Goal: Transaction & Acquisition: Download file/media

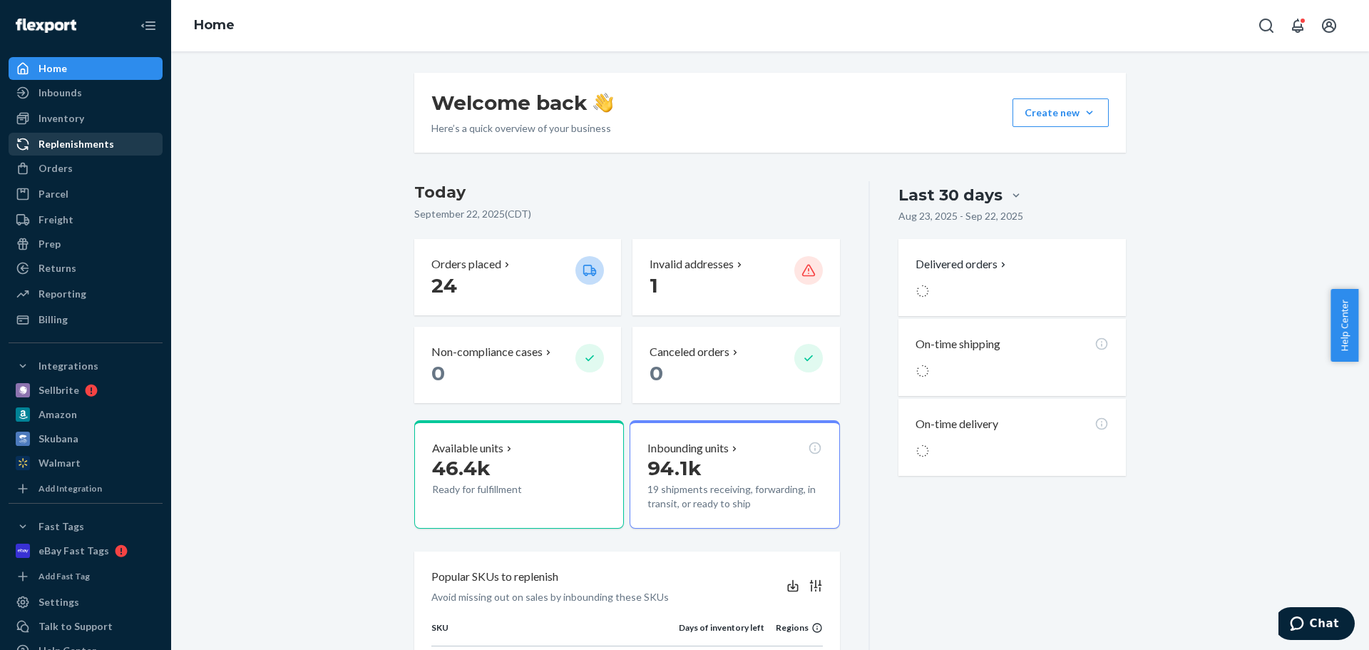
click at [79, 138] on div "Replenishments" at bounding box center [77, 144] width 76 height 14
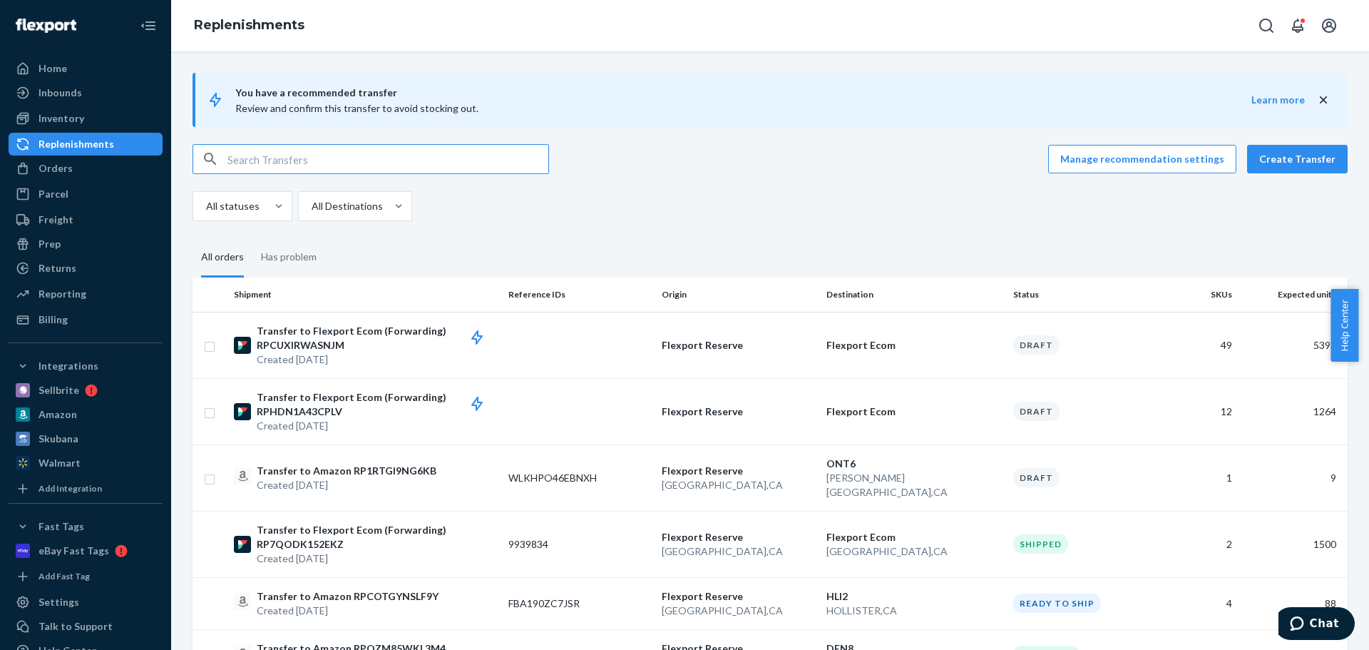
click at [338, 161] on input "text" at bounding box center [387, 159] width 321 height 29
type input "FBA190ZCQJVJ"
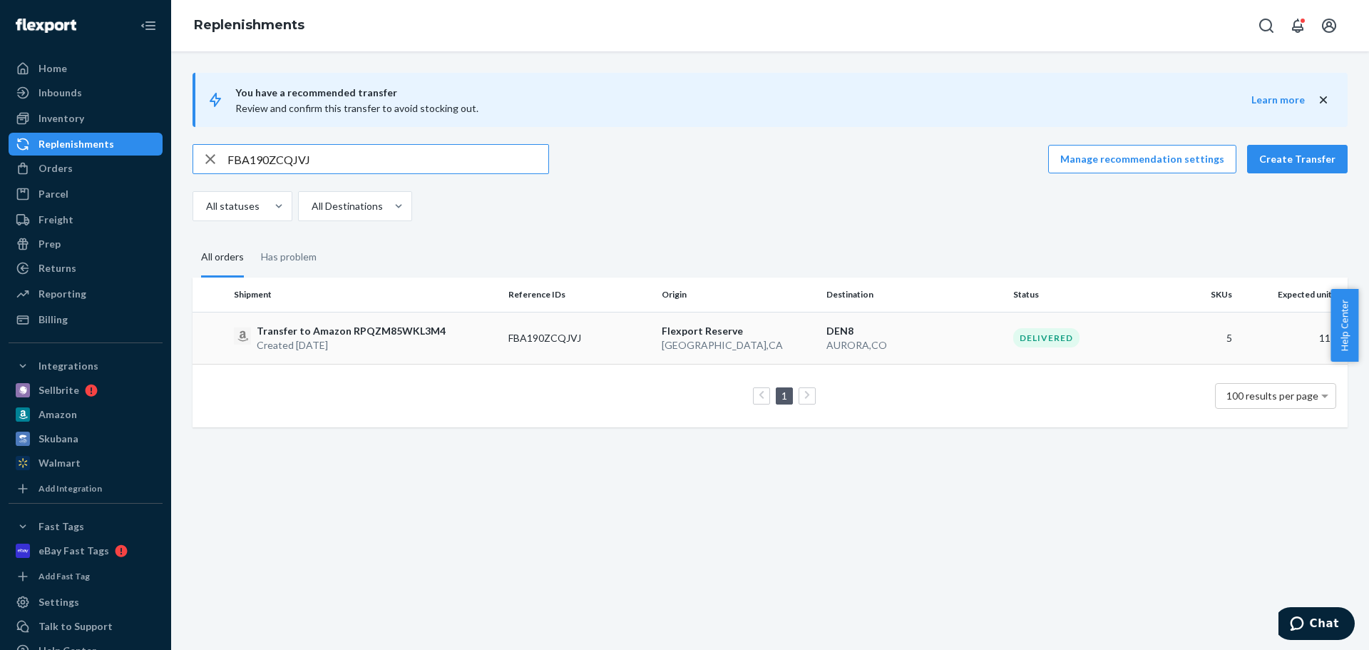
click at [471, 344] on div "Transfer to Amazon RPQZM85WKL3M4 Created [DATE]" at bounding box center [365, 338] width 263 height 29
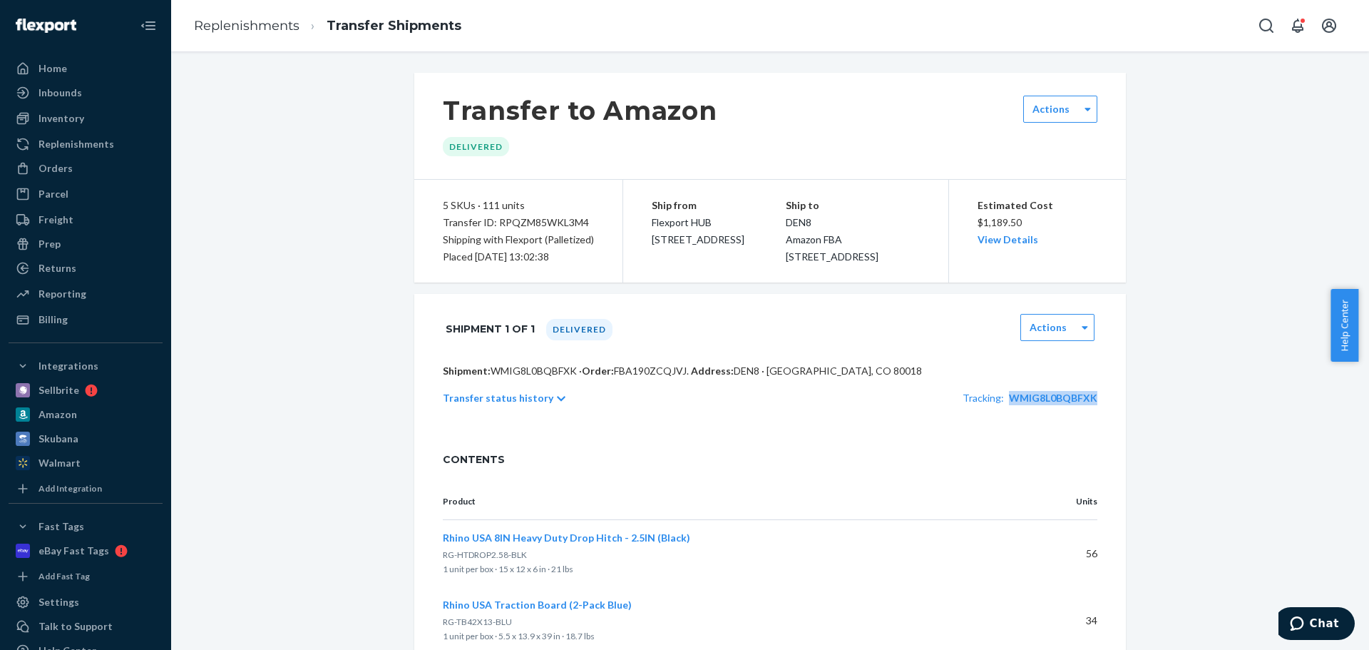
copy span "WMIG8L0BQBFXK"
drag, startPoint x: 1071, startPoint y: 424, endPoint x: 1005, endPoint y: 428, distance: 65.7
click at [1005, 428] on div "Shipment: WMIG8L0BQBFXK · Order: FBA190ZCQJVJ . Address: DEN8 · [GEOGRAPHIC_DAT…" at bounding box center [770, 399] width 712 height 71
click at [198, 19] on ol "Replenishments Transfer Shipments" at bounding box center [328, 26] width 290 height 42
click at [202, 18] on link "Replenishments" at bounding box center [247, 26] width 106 height 16
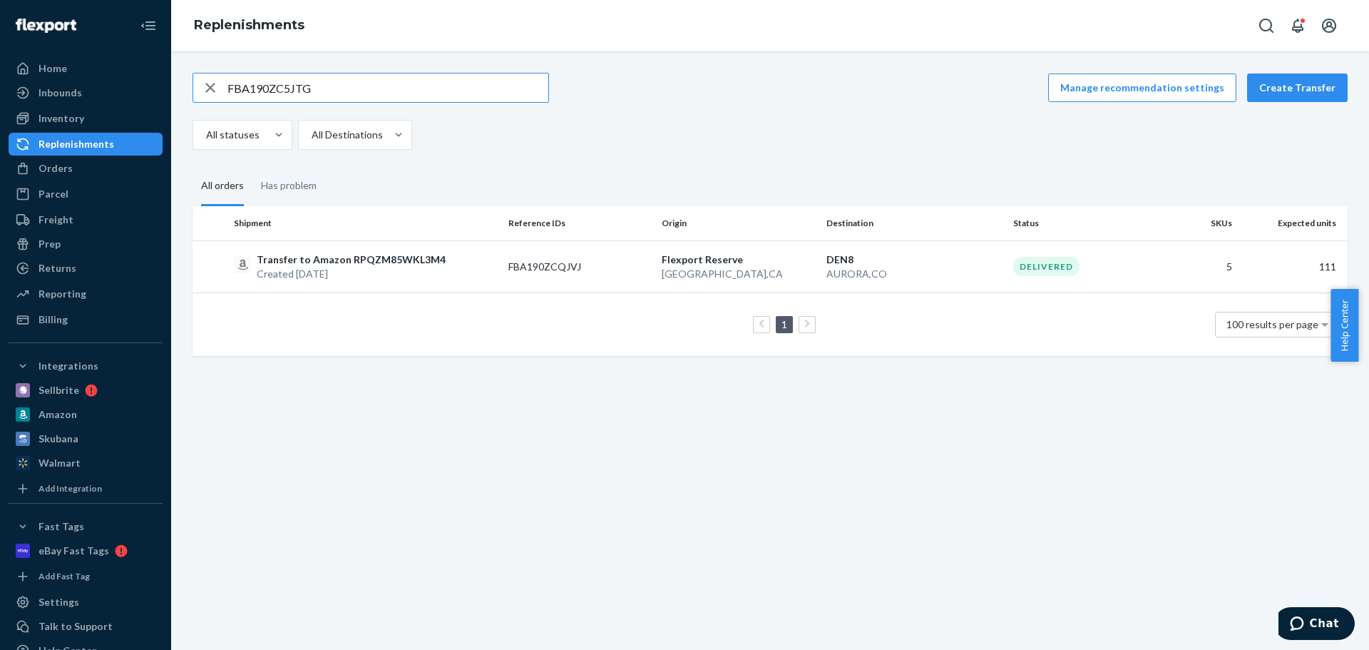
type input "FBA190ZC5JTG"
click at [379, 268] on p "Created [DATE]" at bounding box center [348, 274] width 182 height 14
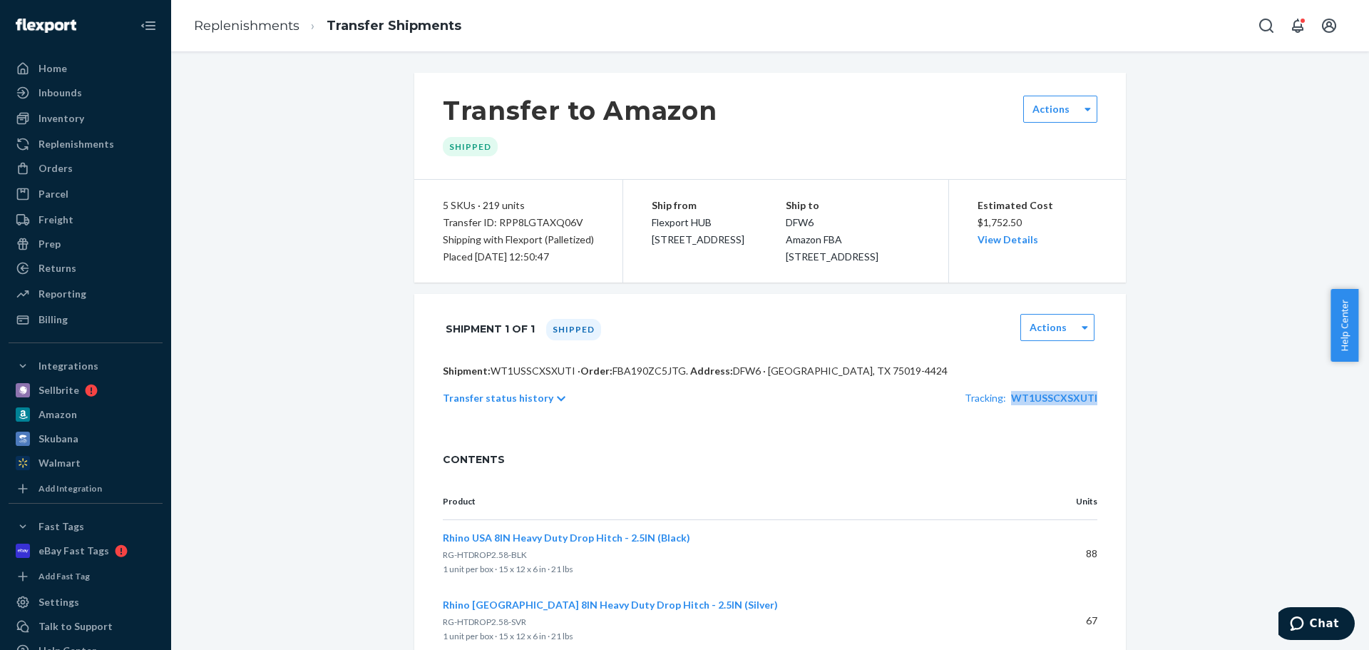
copy span "WT1USSCXSXUTI"
drag, startPoint x: 1092, startPoint y: 417, endPoint x: 1005, endPoint y: 432, distance: 87.6
click at [1005, 432] on div "Shipment: WT1USSCXSXUTI · Order: FBA190ZC5JTG . Address: DFW6 · [GEOGRAPHIC_DAT…" at bounding box center [770, 399] width 712 height 71
click at [1005, 418] on div "Transfer status history Tracking: WT1USSCXSXUTI" at bounding box center [770, 398] width 655 height 40
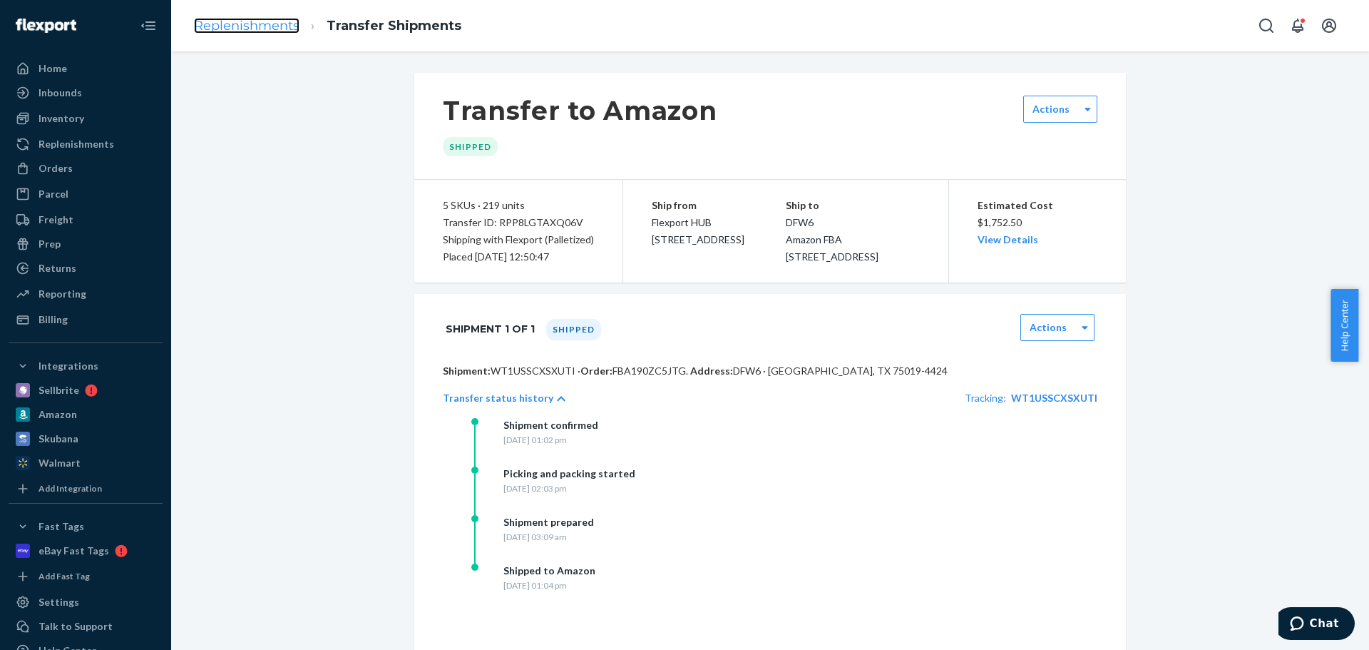
click at [255, 26] on link "Replenishments" at bounding box center [247, 26] width 106 height 16
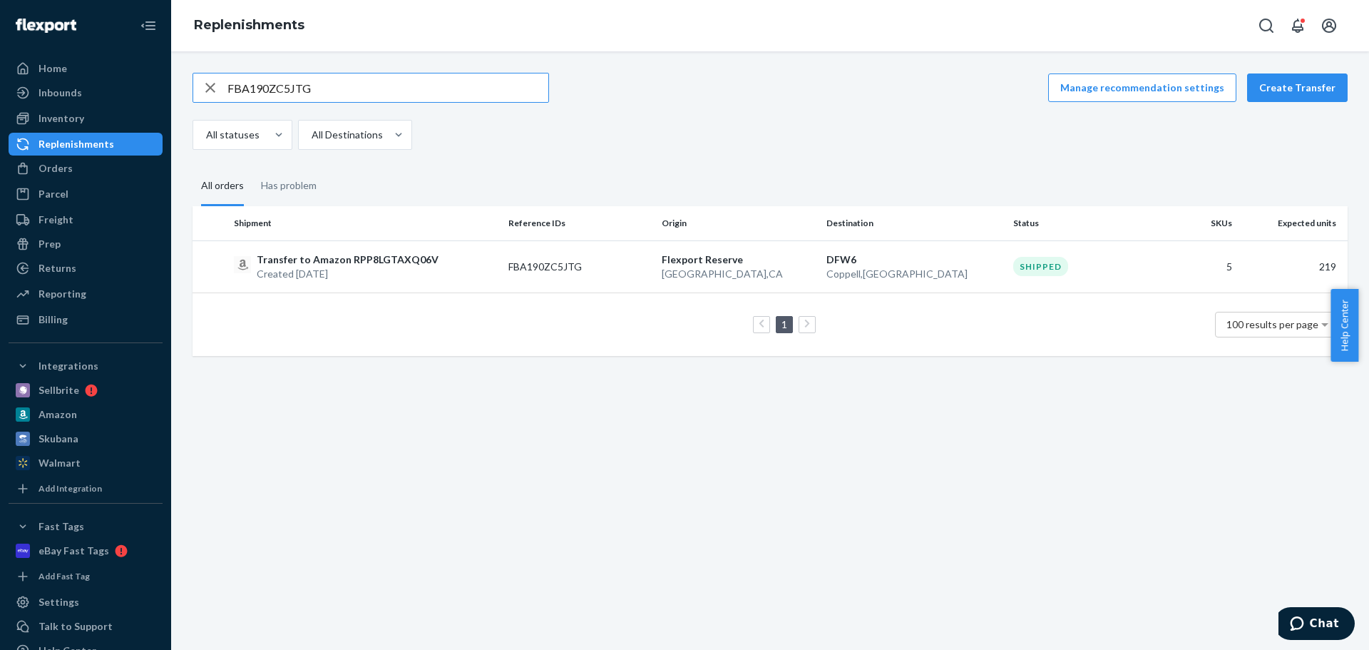
paste input "K6ZK"
type input "FBA190ZCK6ZK"
click at [343, 265] on p "Transfer to Amazon RPGJ1EBRR79Y0" at bounding box center [345, 259] width 176 height 14
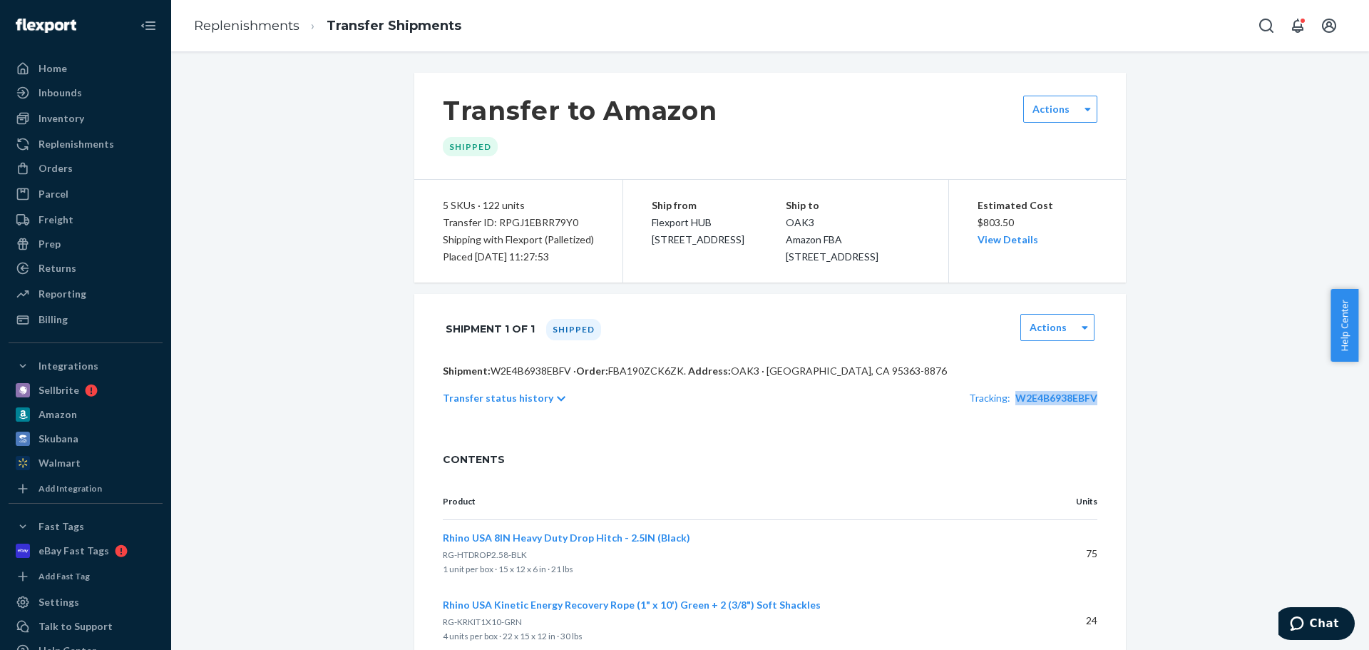
copy span "W2E4B6938EBFV"
drag, startPoint x: 1092, startPoint y: 419, endPoint x: 907, endPoint y: 447, distance: 186.8
click at [921, 435] on div "Shipment: W2E4B6938EBFV · Order: FBA190ZCK6ZK . Address: OAK3 · [GEOGRAPHIC_DAT…" at bounding box center [770, 399] width 712 height 71
click at [211, 24] on link "Replenishments" at bounding box center [247, 26] width 106 height 16
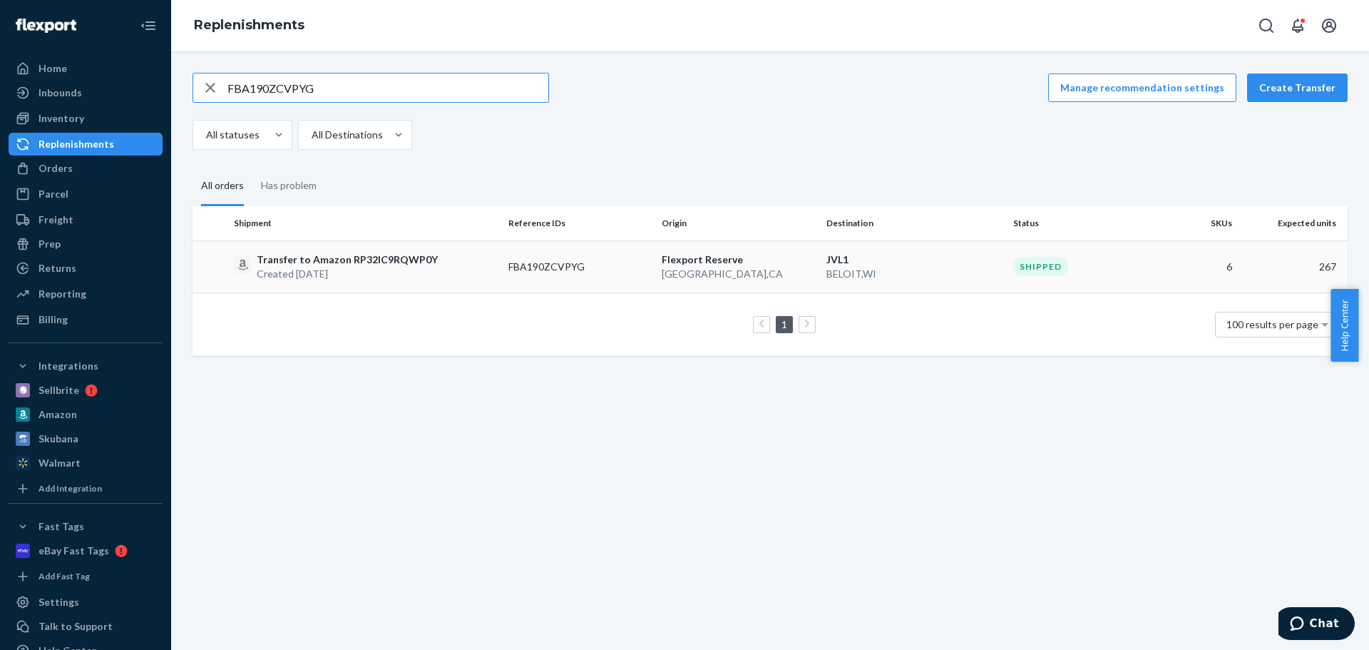
type input "FBA190ZCVPYG"
click at [404, 268] on p "Created [DATE]" at bounding box center [347, 274] width 181 height 14
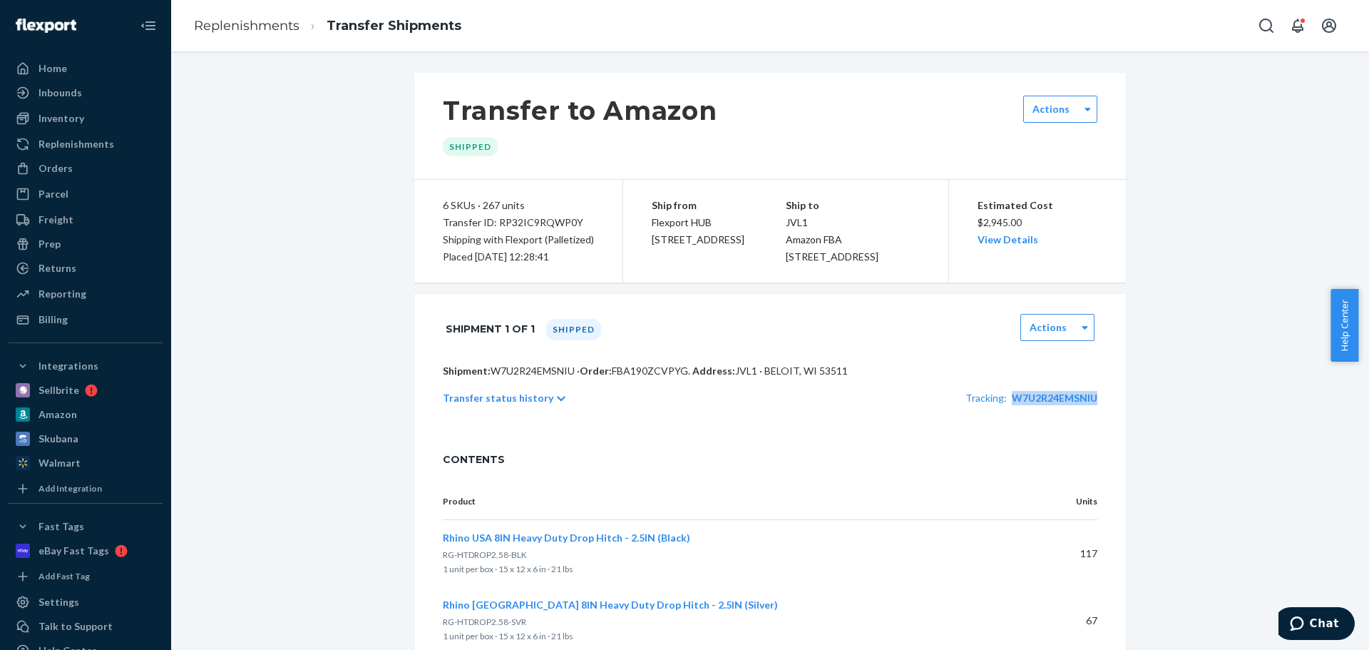
copy span "W7U2R24EMSNIU"
drag, startPoint x: 1105, startPoint y: 419, endPoint x: 1009, endPoint y: 426, distance: 96.5
click at [1009, 426] on div "Shipment: W7U2R24EMSNIU · Order: FBA190ZCVPYG . Address: JVL1 · [GEOGRAPHIC_DAT…" at bounding box center [770, 399] width 712 height 71
click at [981, 435] on div "Shipment: W7U2R24EMSNIU · Order: FBA190ZCVPYG . Address: JVL1 · [GEOGRAPHIC_DAT…" at bounding box center [770, 399] width 712 height 71
click at [249, 35] on li "Replenishments" at bounding box center [247, 26] width 106 height 19
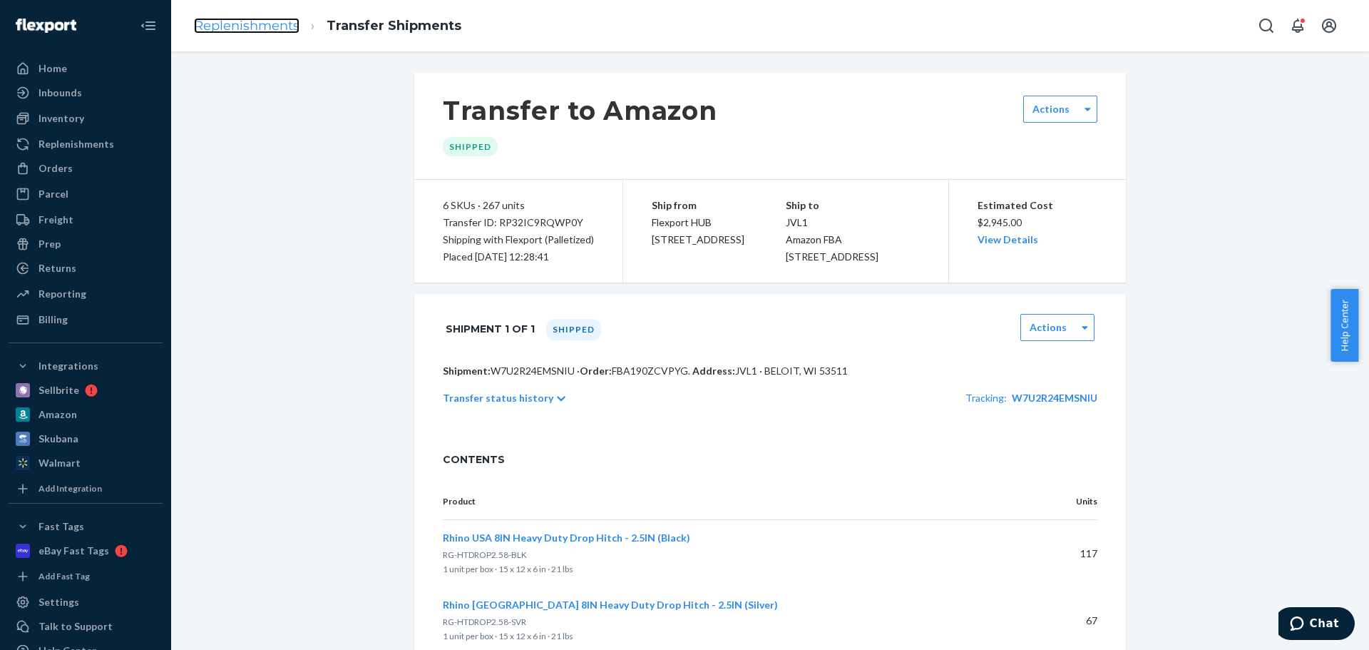
click at [255, 27] on link "Replenishments" at bounding box center [247, 26] width 106 height 16
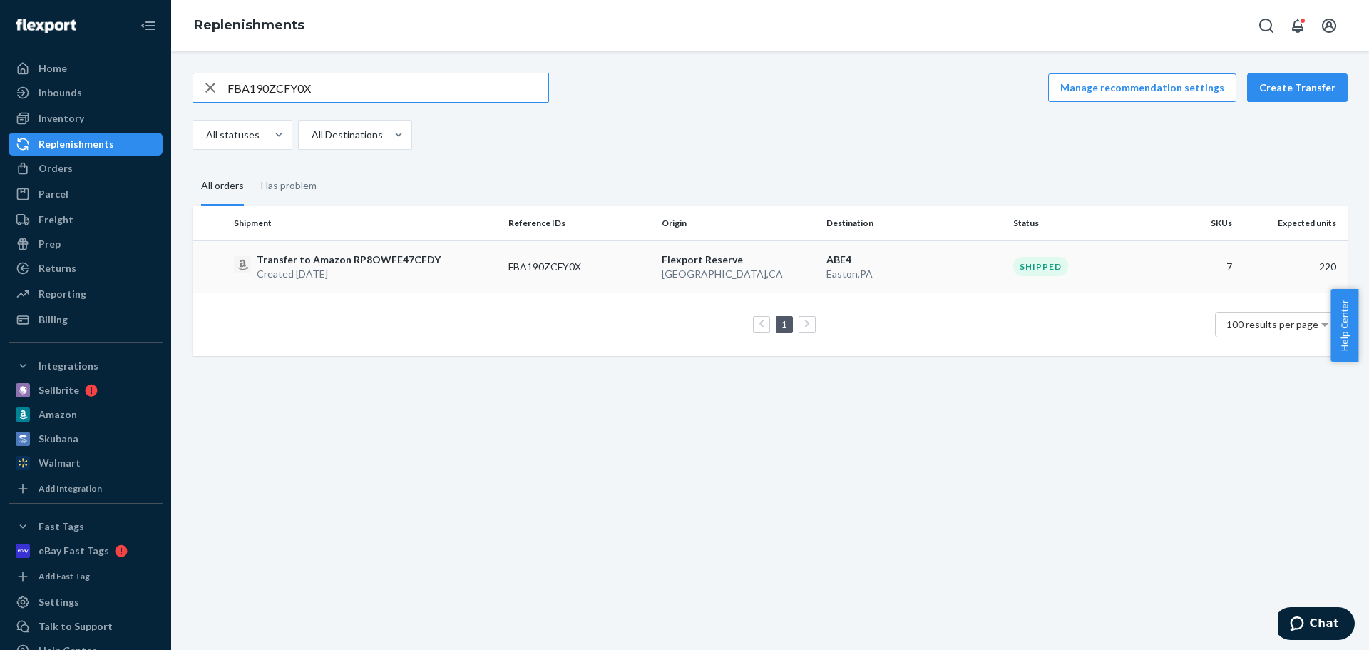
type input "FBA190ZCFY0X"
click at [440, 271] on div "Transfer to Amazon RP8OWFE47CFDY Created [DATE]" at bounding box center [365, 266] width 263 height 29
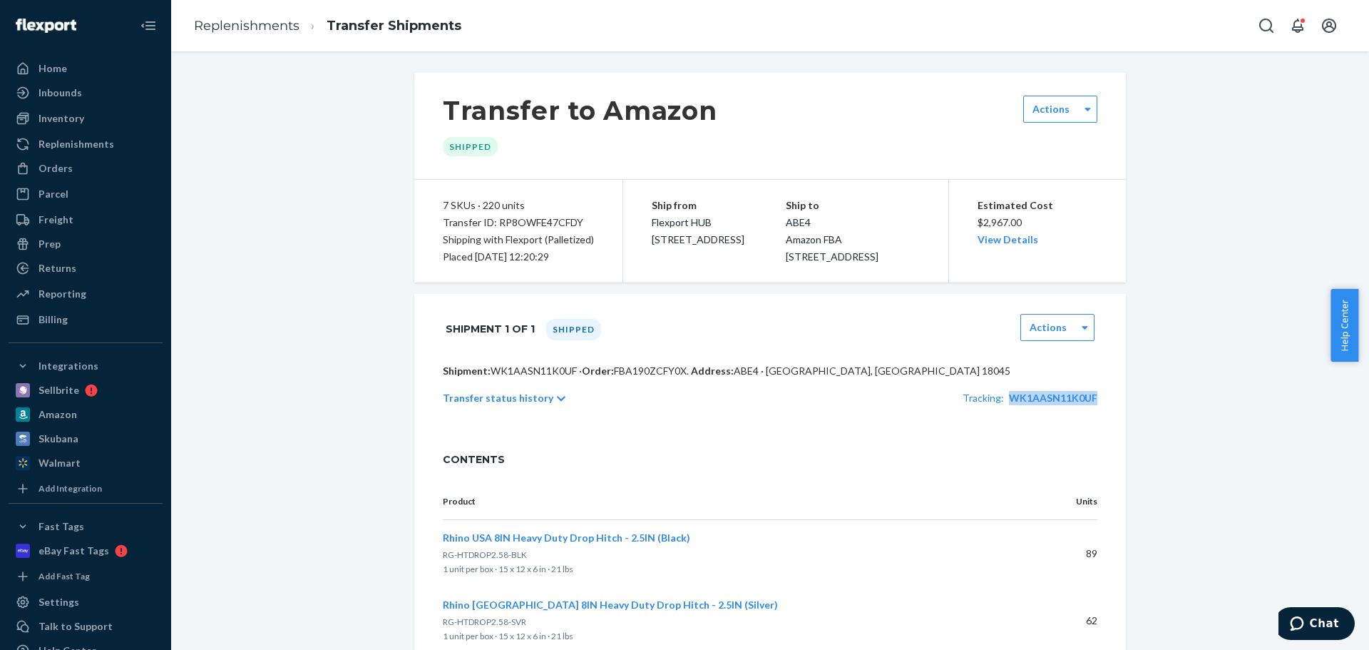
drag, startPoint x: 1102, startPoint y: 419, endPoint x: 1008, endPoint y: 424, distance: 95.0
click at [1008, 424] on div "Shipment: WK1AASN11K0UF · Order: FBA190ZCFY0X . Address: ABE4 · [GEOGRAPHIC_DAT…" at bounding box center [770, 399] width 712 height 71
copy span "WK1AASN11K0UF"
click at [267, 29] on link "Replenishments" at bounding box center [247, 26] width 106 height 16
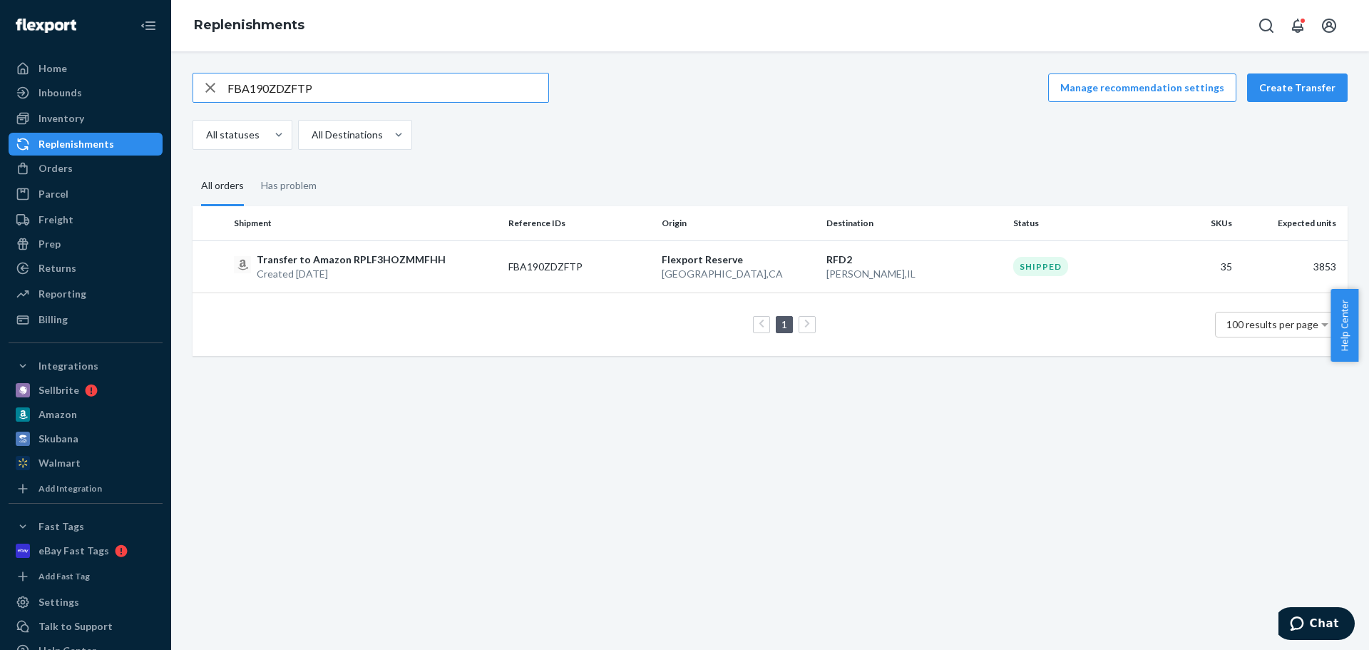
type input "FBA190ZDZFTP"
click at [444, 265] on div "Transfer to Amazon RPLF3HOZMMFHH Created [DATE]" at bounding box center [365, 266] width 263 height 29
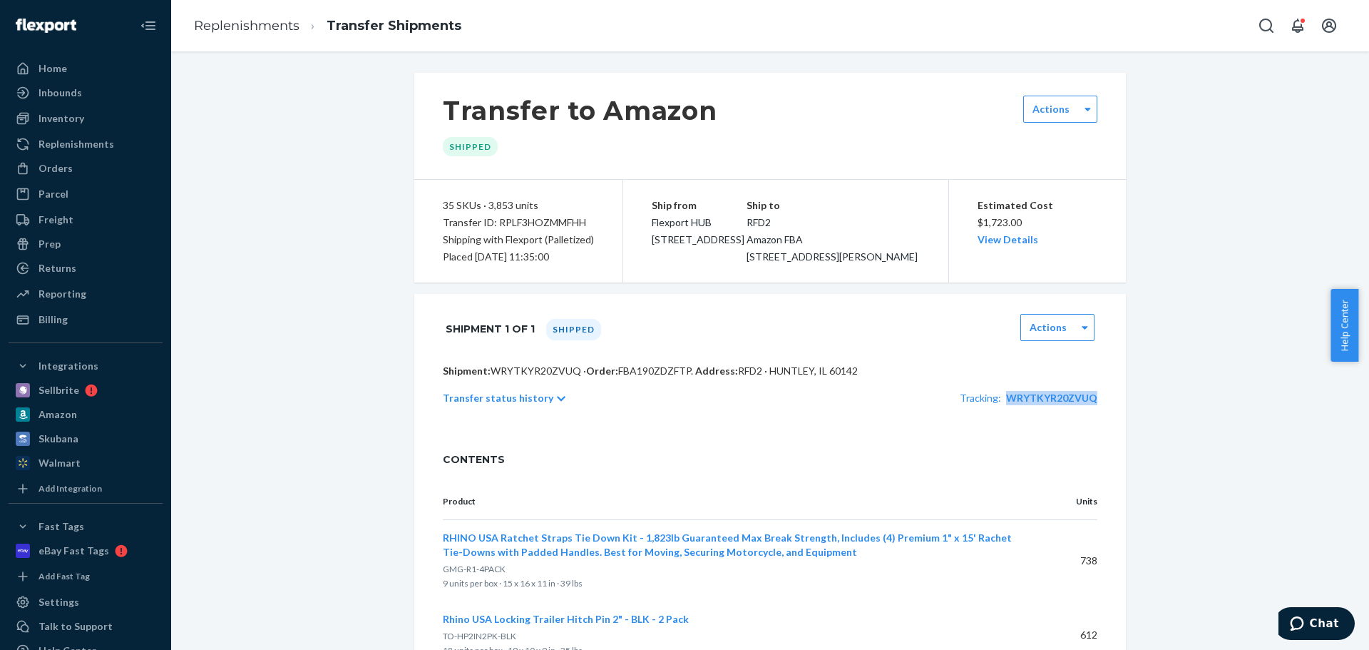
drag, startPoint x: 1108, startPoint y: 425, endPoint x: 1006, endPoint y: 427, distance: 102.0
click at [1006, 427] on div "Shipment: WRYTKYR20ZVUQ · Order: FBA190ZDZFTP . Address: RFD2 · [GEOGRAPHIC_DAT…" at bounding box center [770, 399] width 712 height 71
copy span "WRYTKYR20ZVUQ"
click at [80, 126] on div "Inventory" at bounding box center [85, 118] width 151 height 20
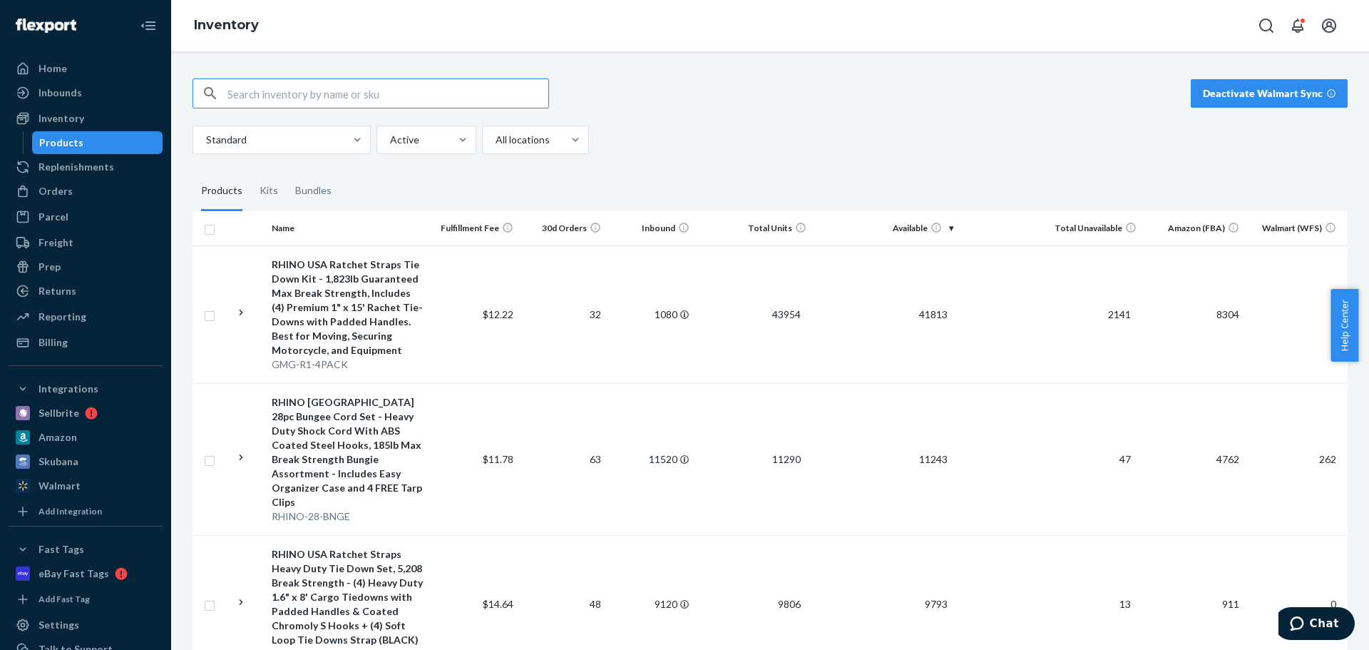
click at [302, 96] on input "text" at bounding box center [387, 93] width 321 height 29
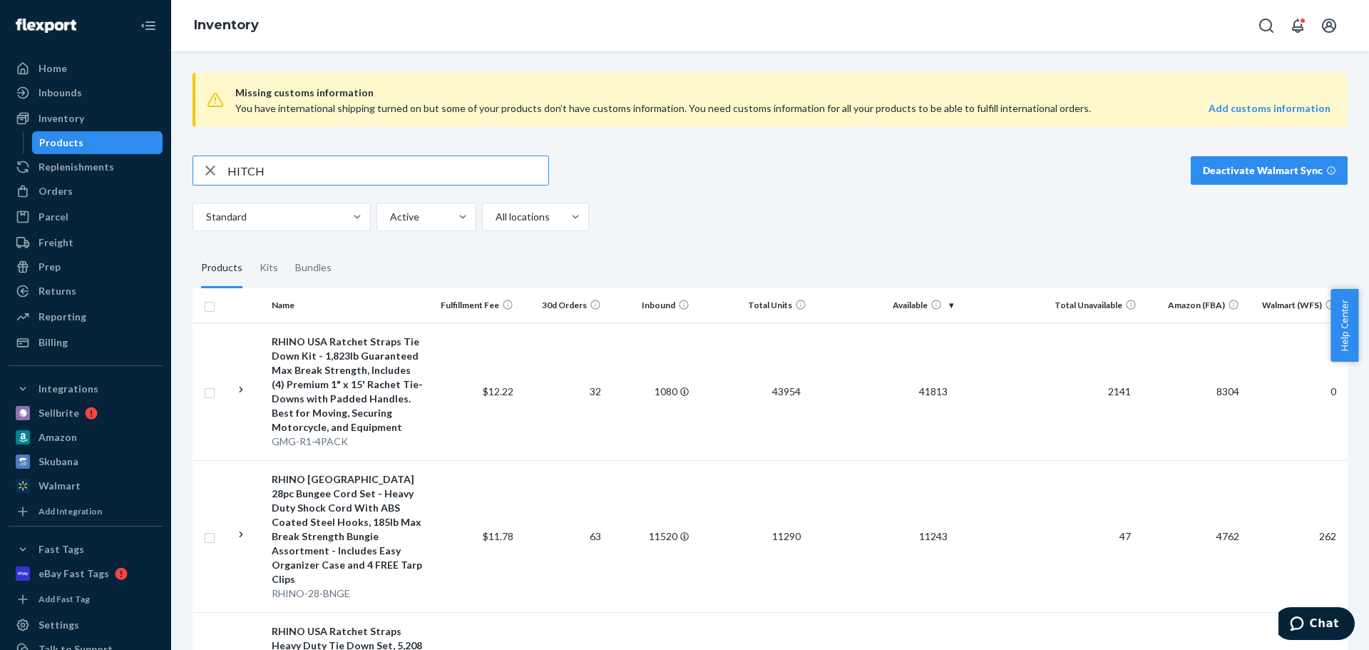
type input "HITCH"
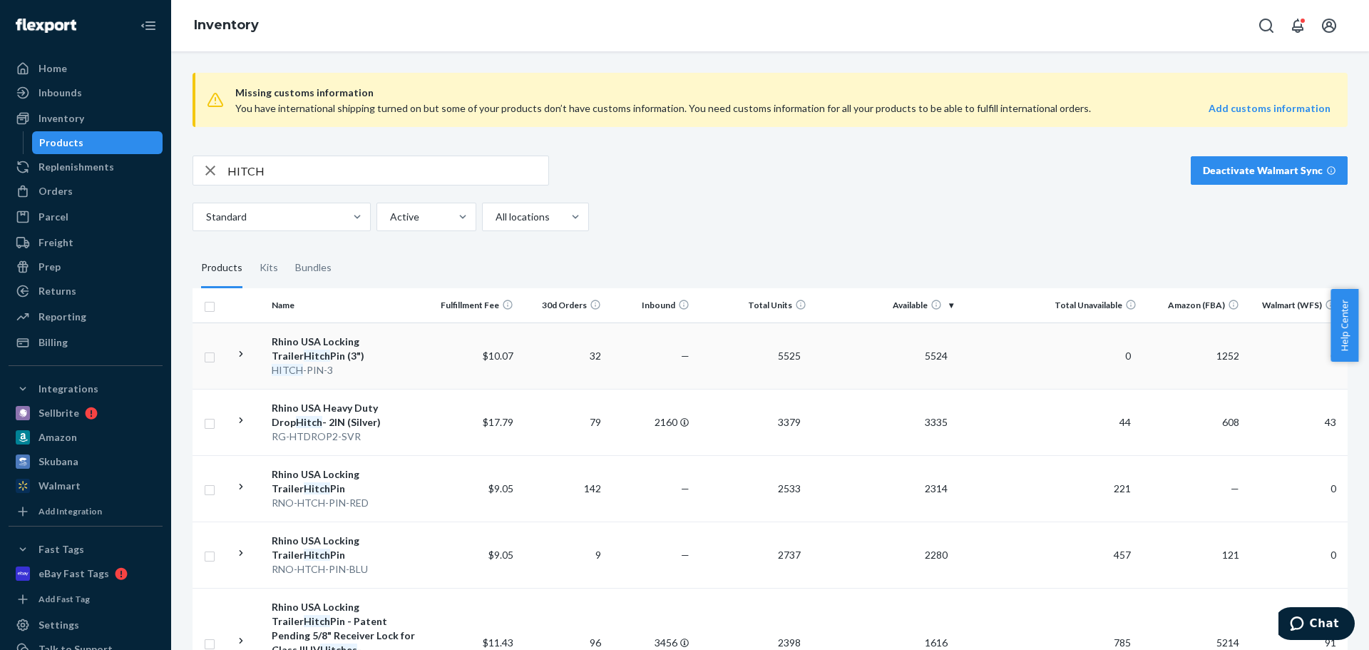
click at [444, 374] on td "$10.07" at bounding box center [475, 355] width 88 height 66
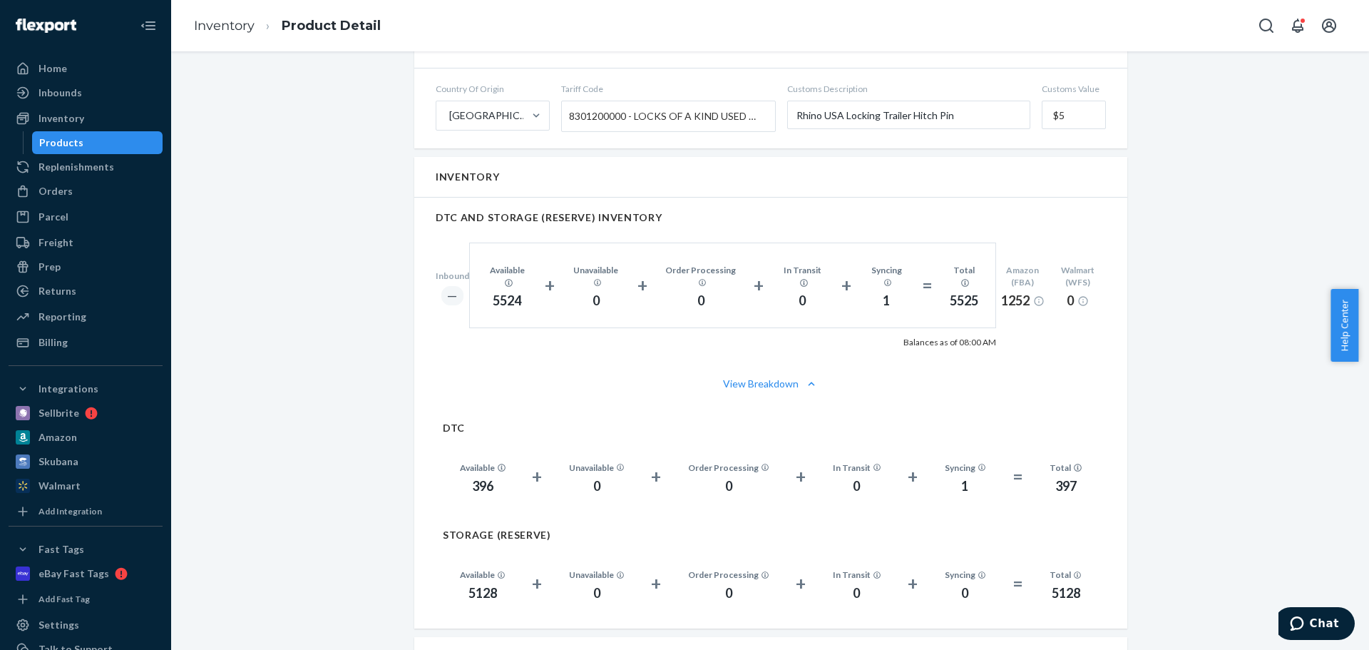
scroll to position [570, 0]
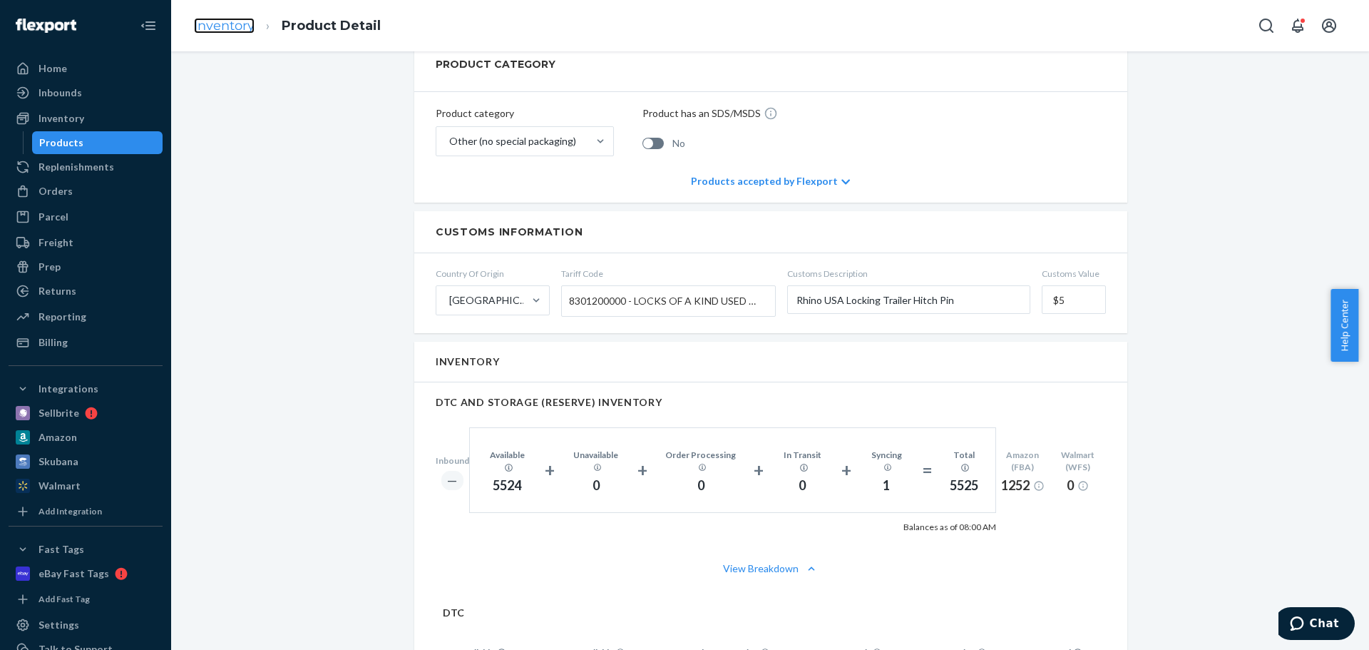
click at [222, 31] on link "Inventory" at bounding box center [224, 26] width 61 height 16
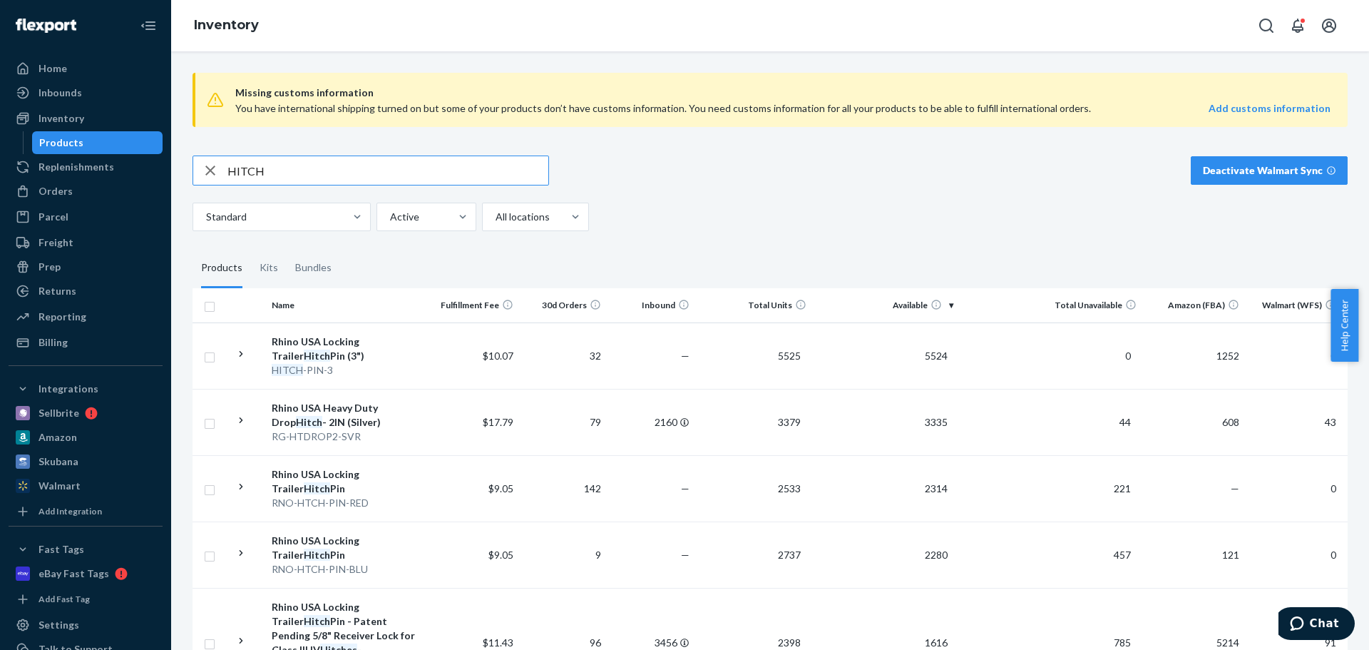
click at [307, 174] on input "HITCH" at bounding box center [387, 170] width 321 height 29
click at [304, 173] on input "HITCH" at bounding box center [387, 170] width 321 height 29
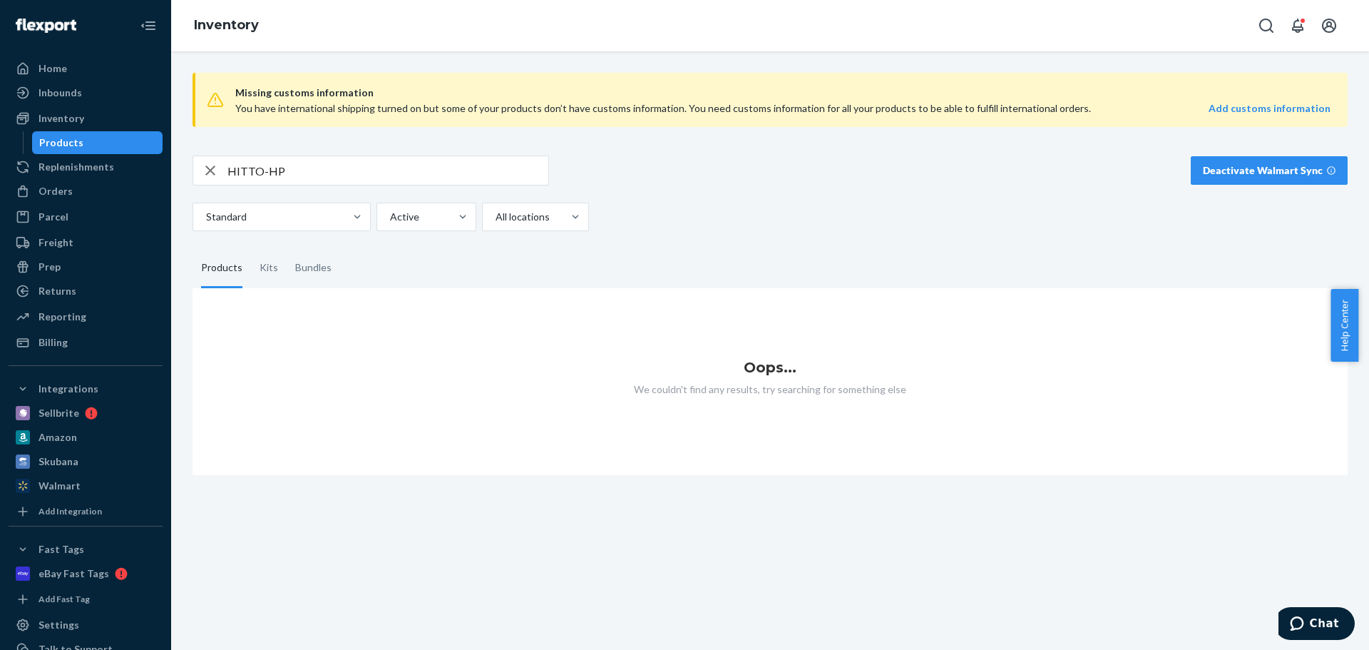
click at [309, 180] on input "HITTO-HP" at bounding box center [387, 170] width 321 height 29
type input "H"
type input "TO-HP"
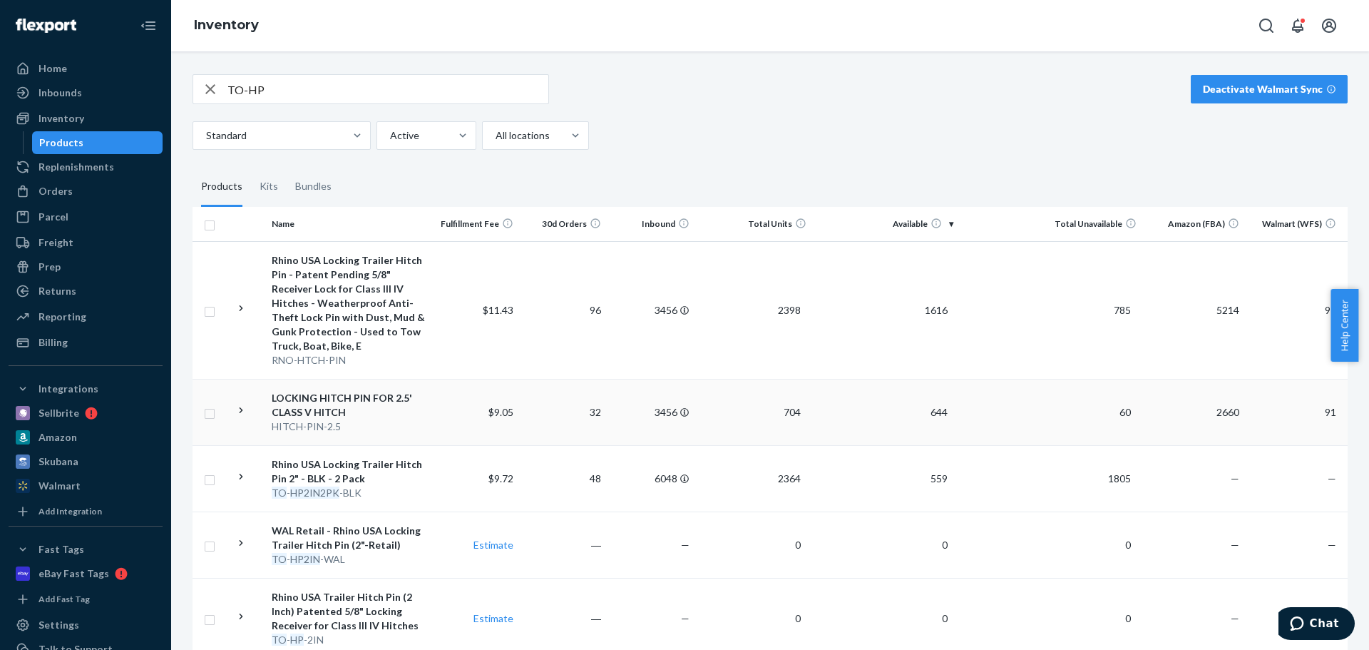
scroll to position [178, 0]
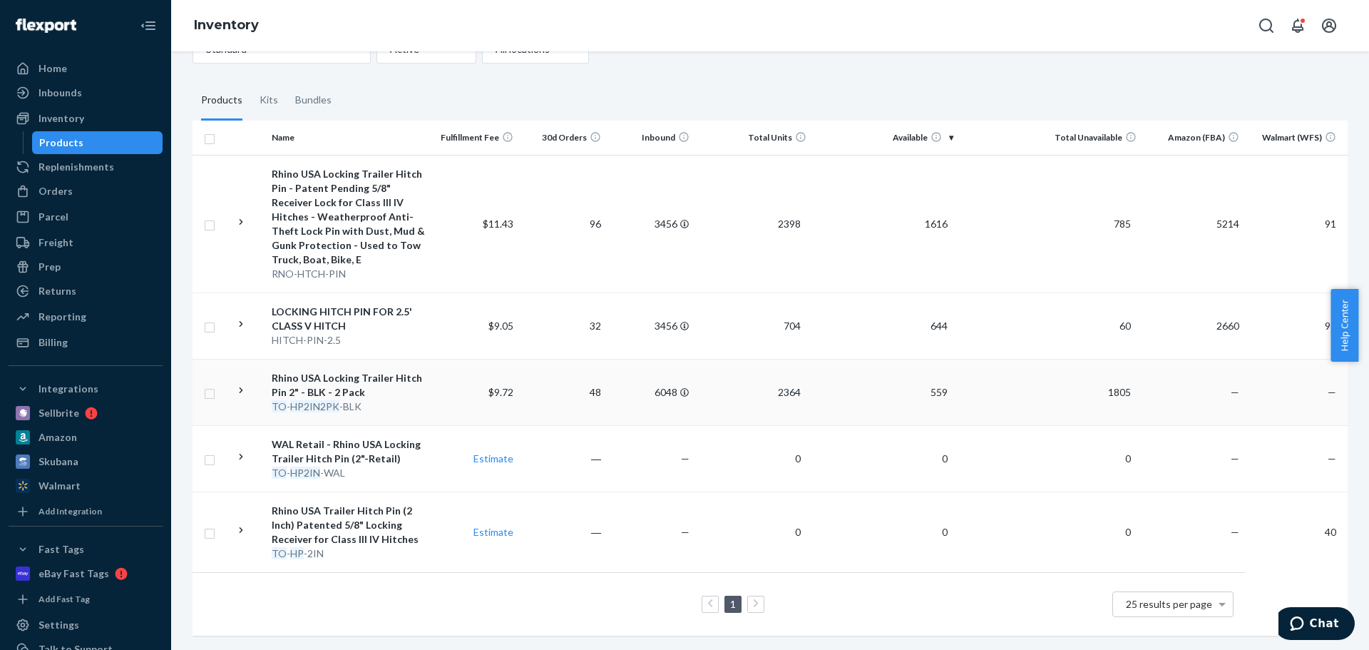
click at [411, 399] on div "TO - HP2IN2PK -BLK" at bounding box center [348, 406] width 153 height 14
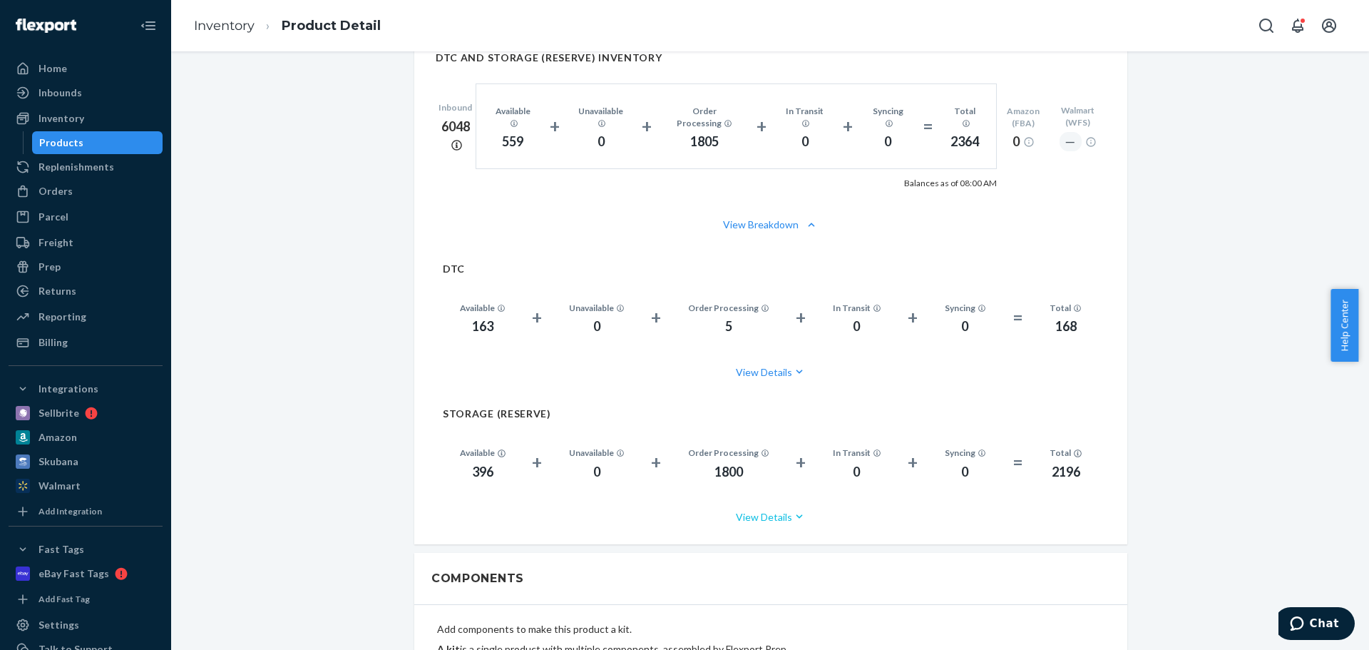
scroll to position [927, 0]
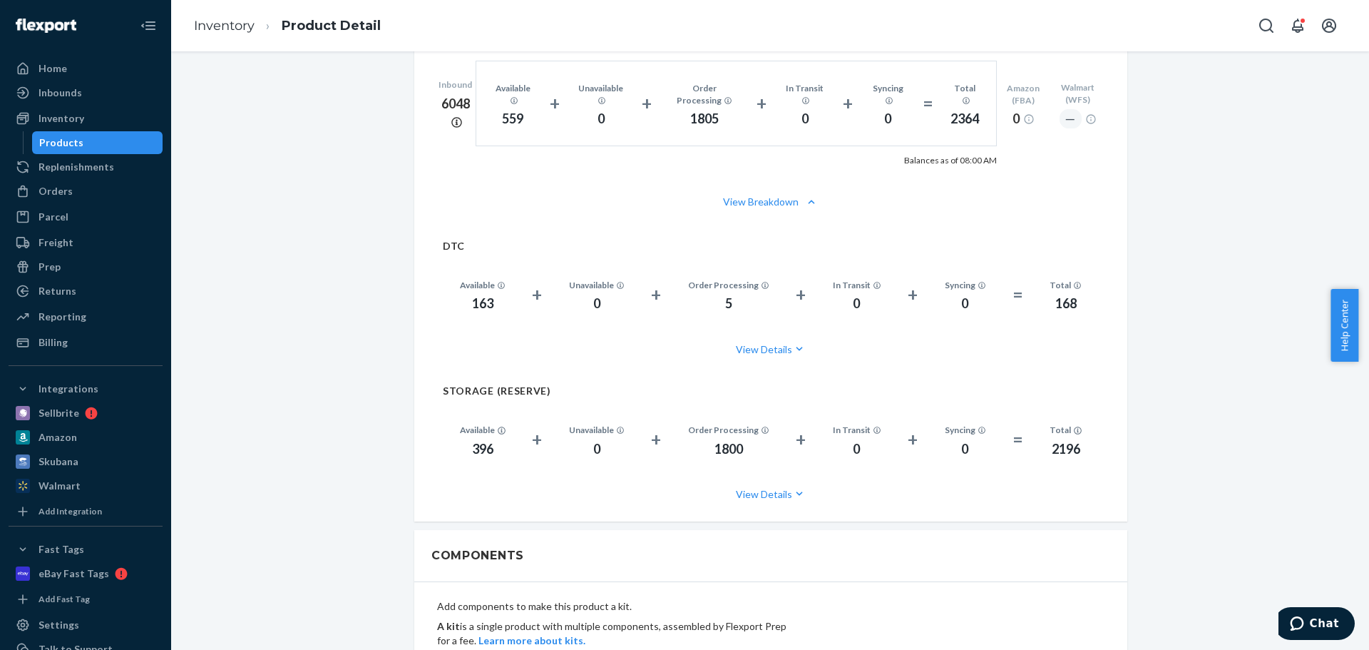
drag, startPoint x: 471, startPoint y: 434, endPoint x: 504, endPoint y: 436, distance: 33.6
click at [502, 436] on div "Available 396" at bounding box center [483, 439] width 80 height 38
drag, startPoint x: 460, startPoint y: 434, endPoint x: 501, endPoint y: 435, distance: 41.4
click at [501, 435] on div "Available 396" at bounding box center [483, 439] width 80 height 38
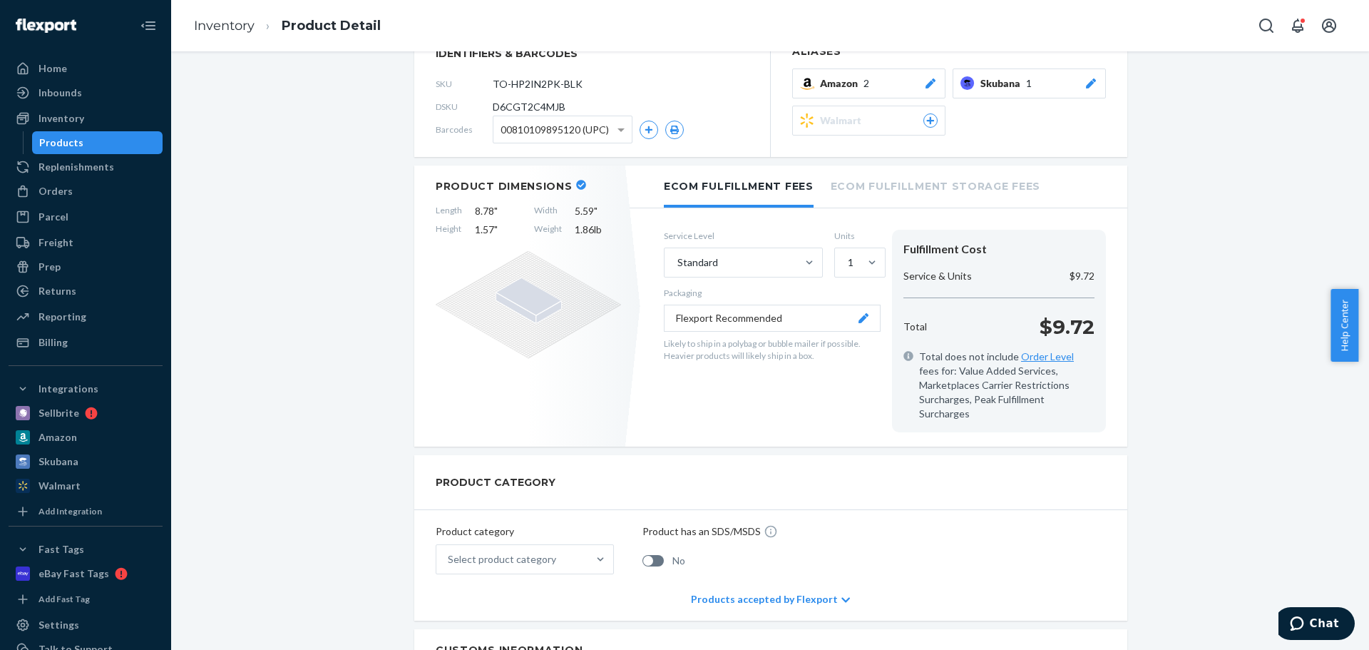
scroll to position [0, 0]
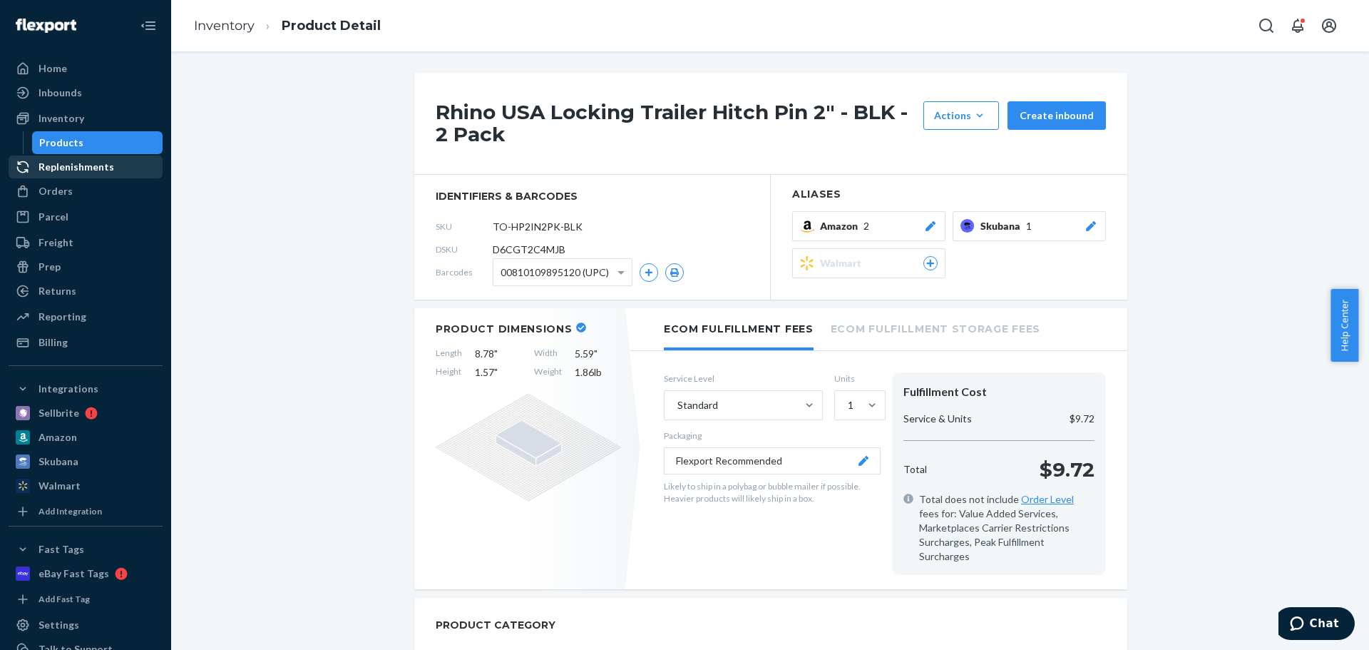
click at [48, 178] on link "Replenishments" at bounding box center [86, 166] width 154 height 23
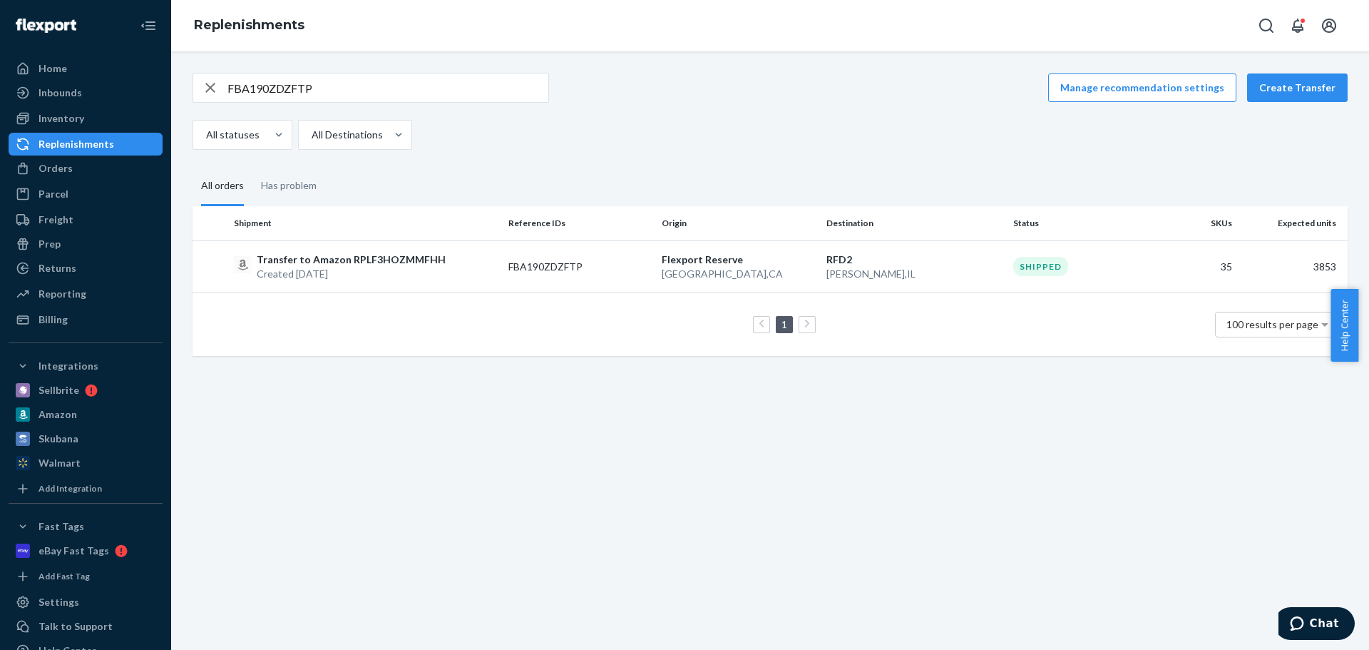
click at [396, 552] on div "FBA190ZDZFTP Manage recommendation settings Create Transfer All statuses All De…" at bounding box center [770, 350] width 1198 height 598
click at [208, 89] on icon "button" at bounding box center [210, 87] width 17 height 29
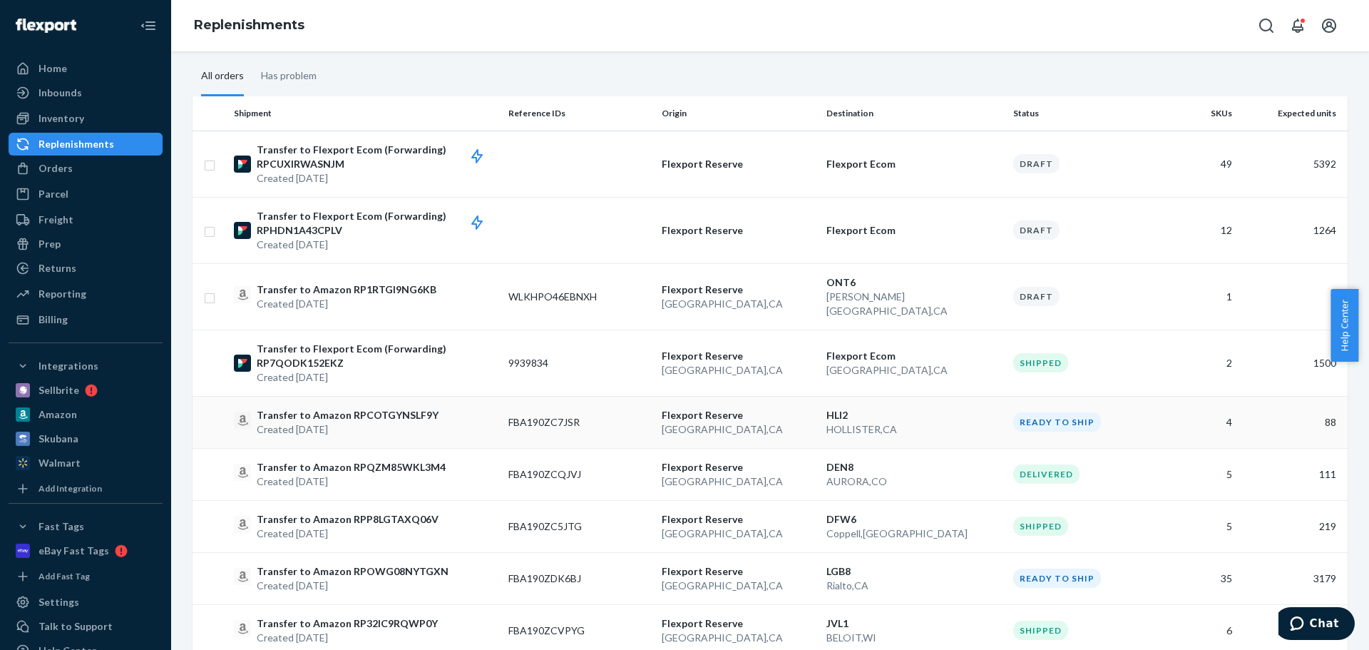
scroll to position [285, 0]
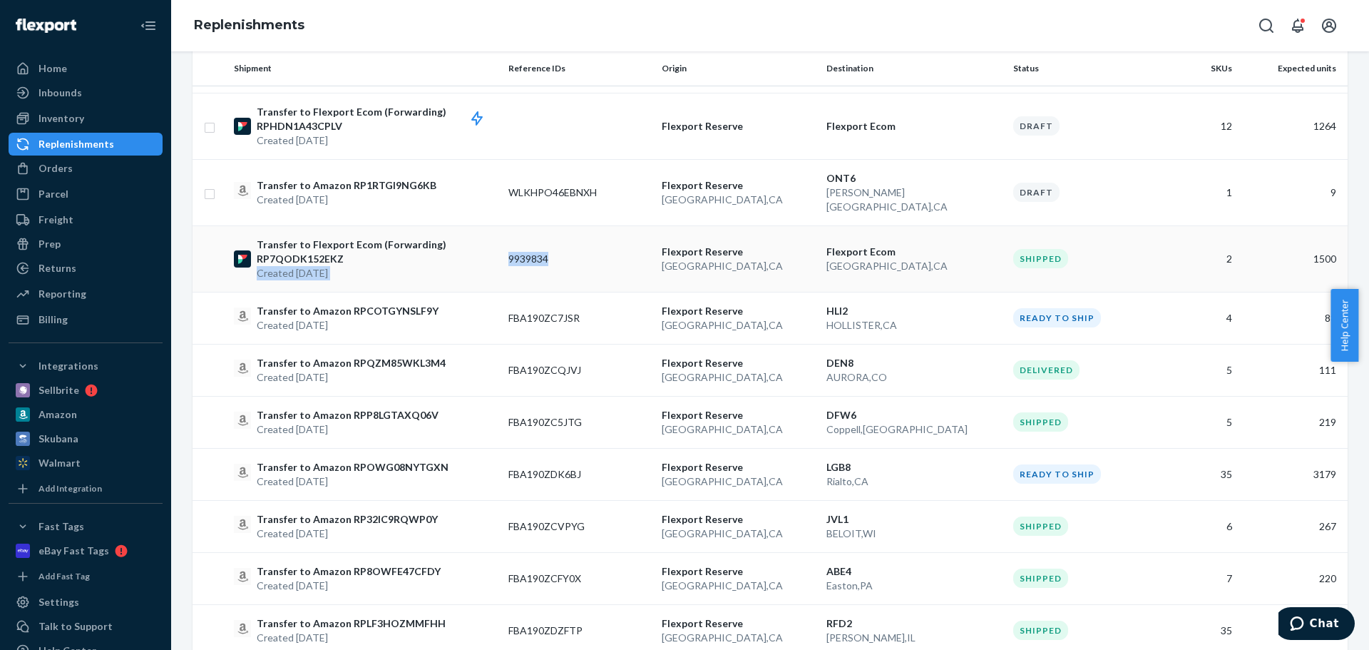
drag, startPoint x: 510, startPoint y: 242, endPoint x: 590, endPoint y: 249, distance: 80.1
click at [590, 249] on tr "Transfer to Flexport Ecom (Forwarding) RP7QODK152EKZ Created [DATE] 9939834 [GE…" at bounding box center [770, 258] width 1155 height 66
click at [466, 237] on p "Transfer to Flexport Ecom (Forwarding) RP7QODK152EKZ" at bounding box center [377, 251] width 240 height 29
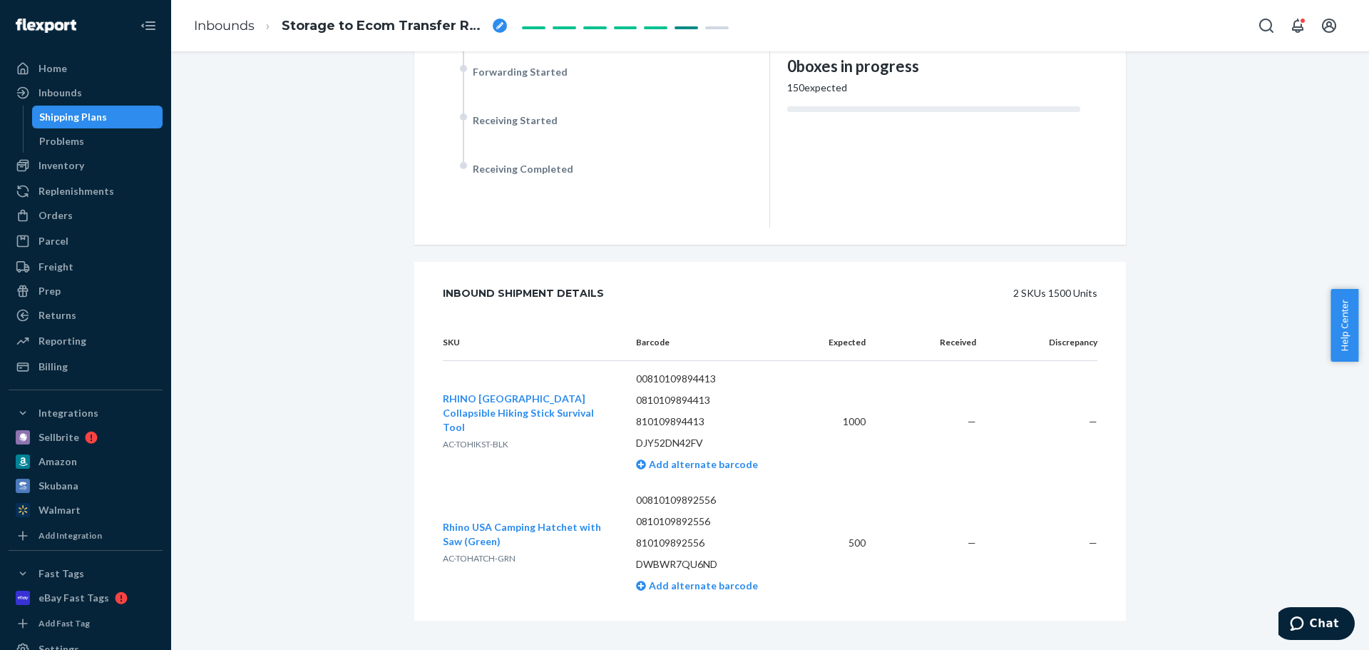
scroll to position [404, 0]
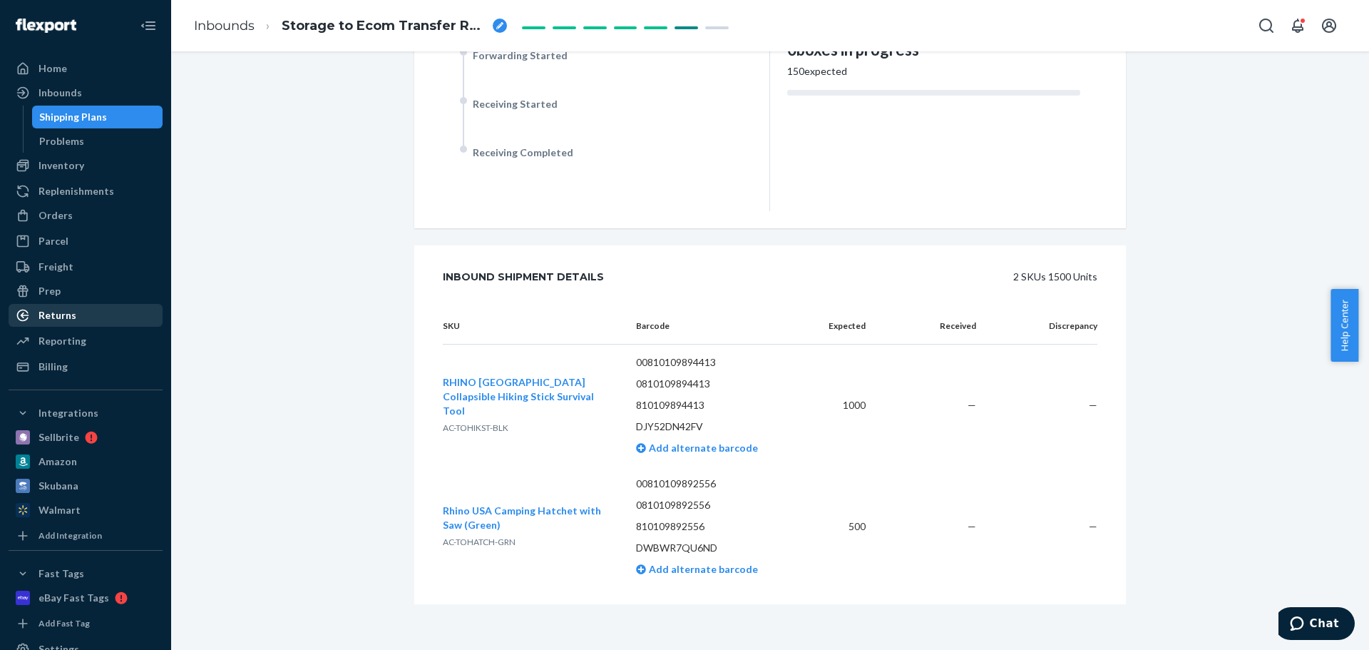
click at [78, 317] on div "Returns" at bounding box center [85, 315] width 151 height 20
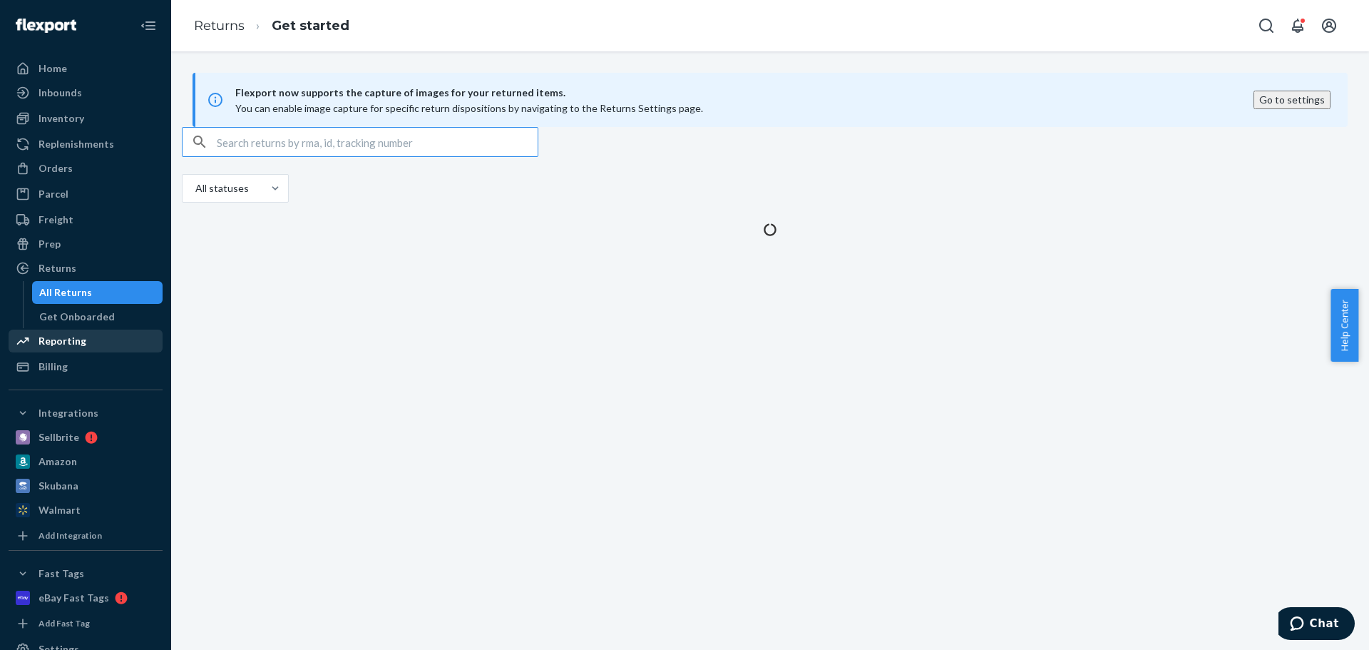
click at [66, 335] on div "Reporting" at bounding box center [63, 341] width 48 height 14
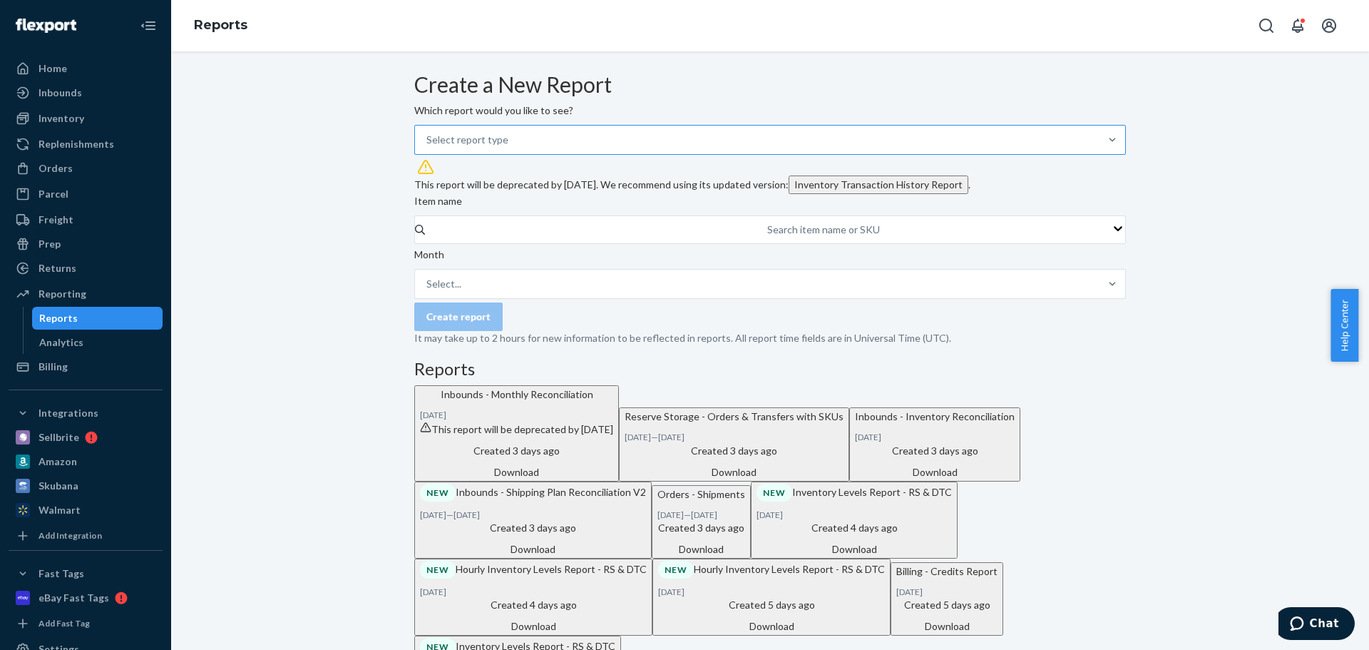
click at [503, 154] on div "Select report type" at bounding box center [757, 140] width 685 height 29
click at [428, 147] on input "Select report type" at bounding box center [426, 140] width 1 height 14
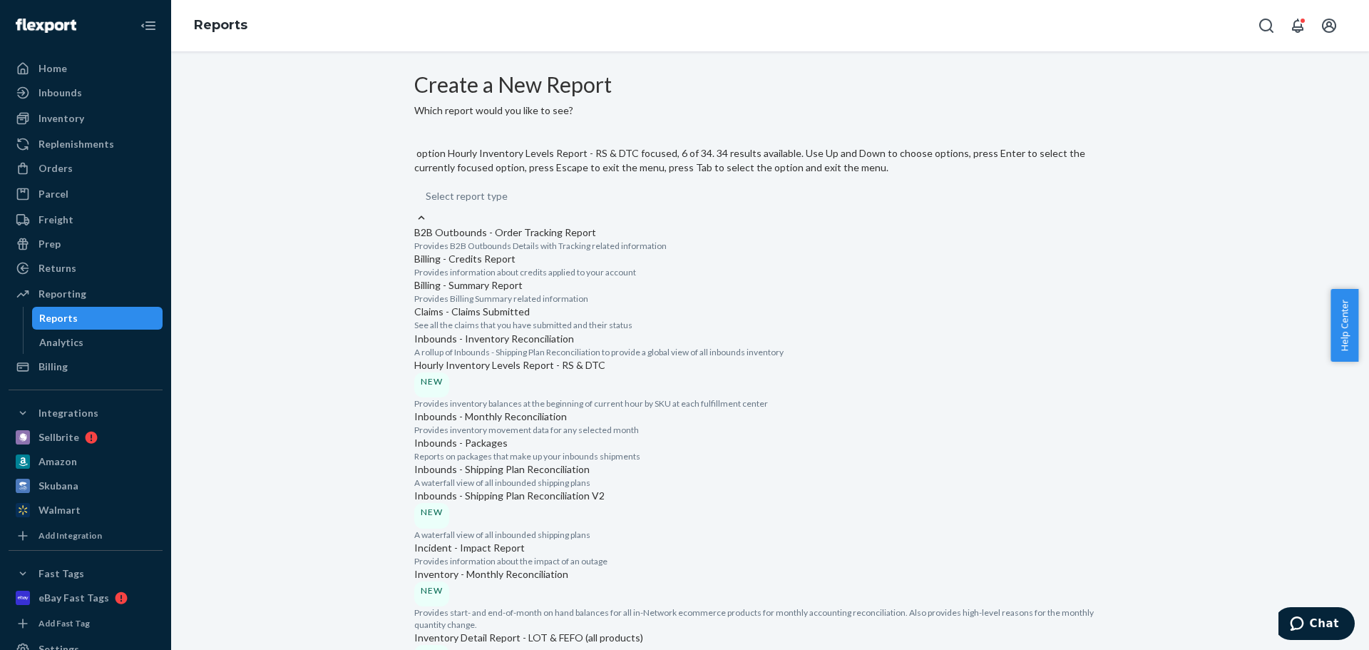
scroll to position [285, 0]
click at [536, 358] on p "Hourly Inventory Levels Report - RS & DTC" at bounding box center [770, 365] width 712 height 14
click at [427, 203] on input "option Hourly Inventory Levels Report - RS & DTC focused, 6 of 34. 34 results a…" at bounding box center [426, 196] width 1 height 14
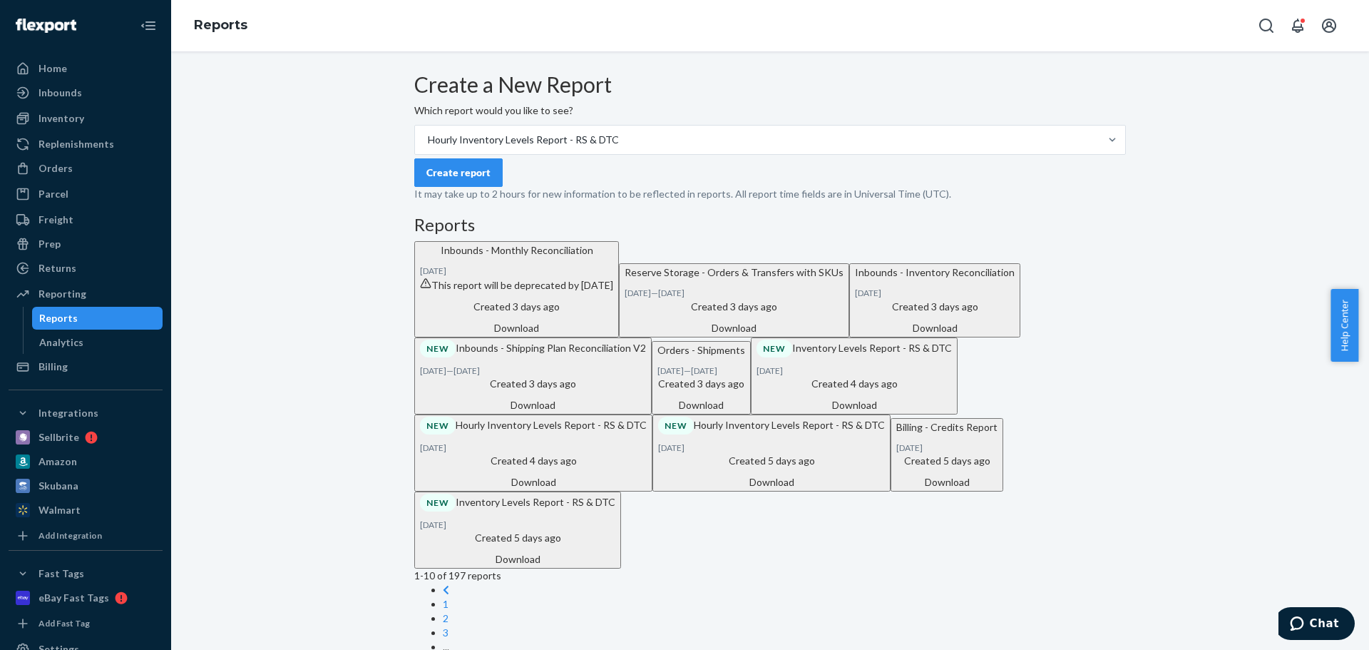
click at [595, 201] on p "It may take up to 2 hours for new information to be reflected in reports. All r…" at bounding box center [770, 194] width 712 height 14
click at [471, 180] on div "Create report" at bounding box center [458, 172] width 64 height 14
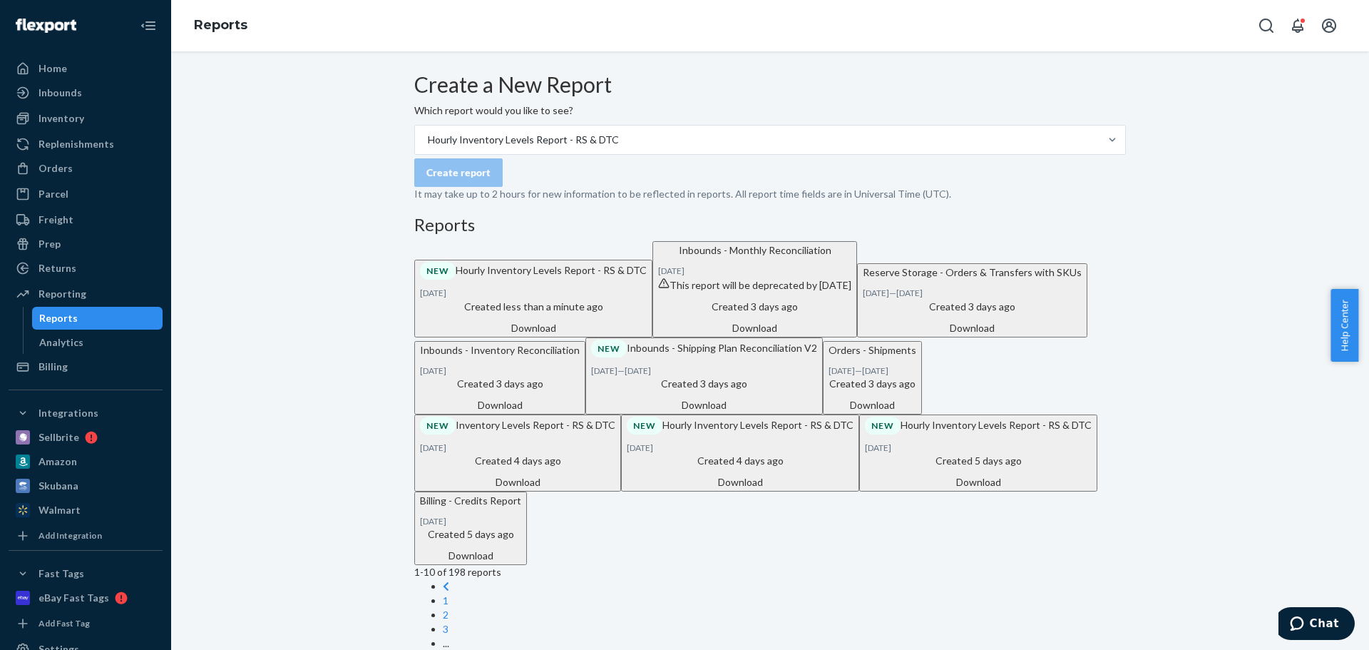
drag, startPoint x: 720, startPoint y: 309, endPoint x: 739, endPoint y: 326, distance: 25.8
click at [720, 234] on h3 "Reports" at bounding box center [770, 224] width 712 height 19
click at [647, 335] on div "Download" at bounding box center [533, 328] width 227 height 14
drag, startPoint x: 156, startPoint y: 145, endPoint x: 163, endPoint y: 113, distance: 32.2
click at [157, 143] on div "Home Inbounds Shipping Plans Problems Inventory Products Replenishments Orders …" at bounding box center [85, 325] width 171 height 650
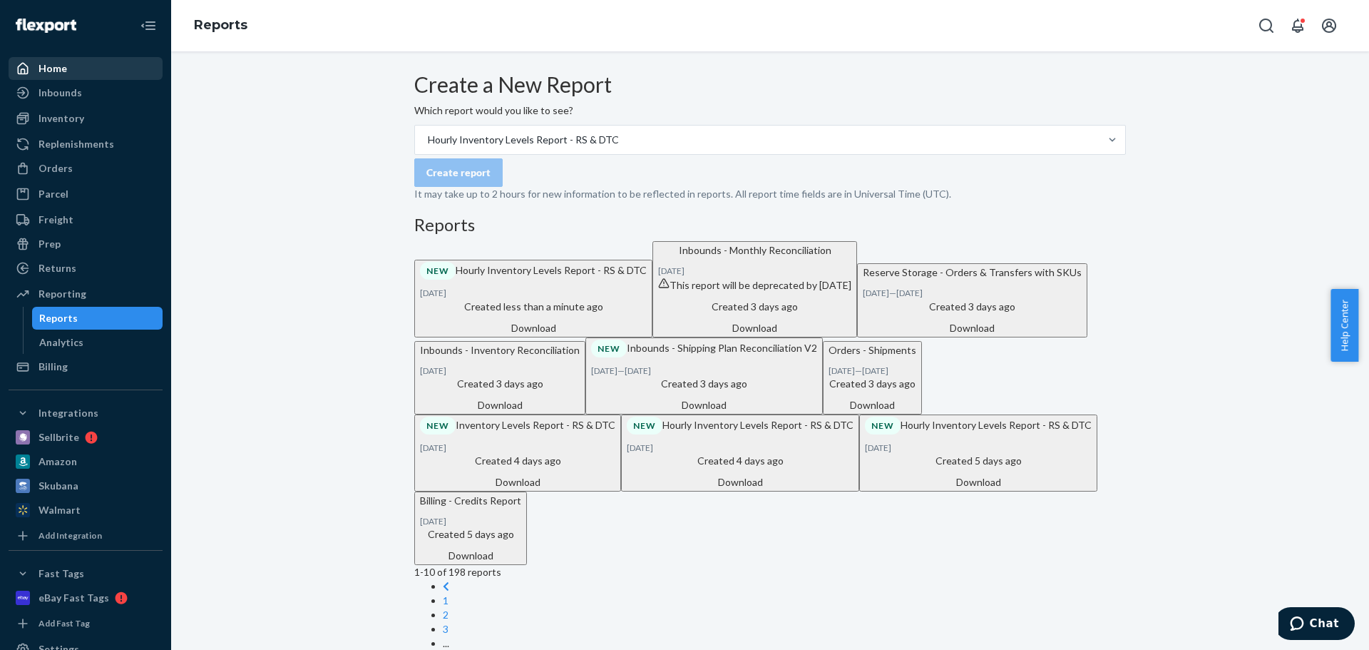
click at [91, 68] on div "Home" at bounding box center [85, 68] width 151 height 20
